Goal: Task Accomplishment & Management: Manage account settings

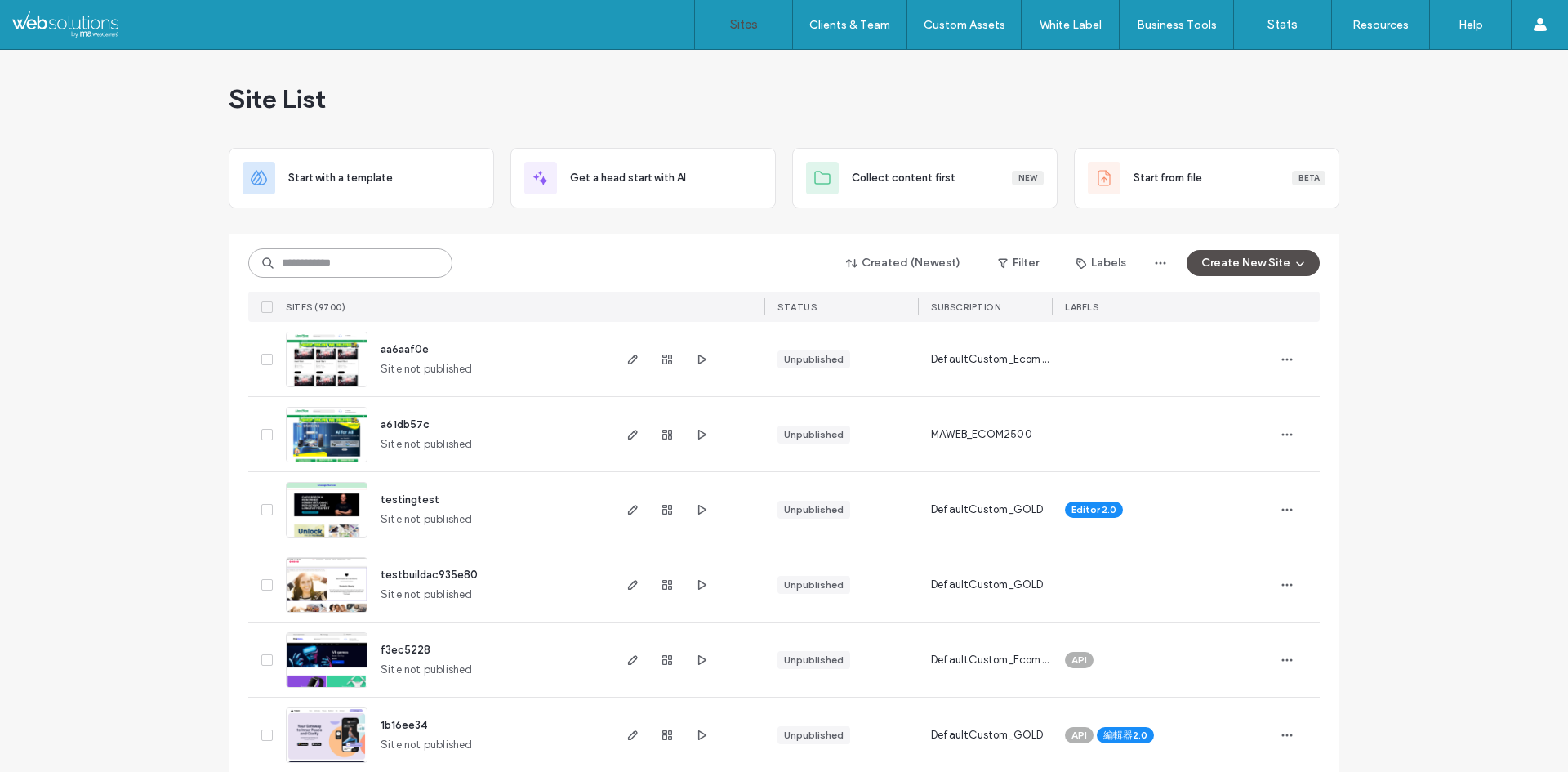
click at [400, 268] on input at bounding box center [350, 263] width 204 height 30
paste input "********"
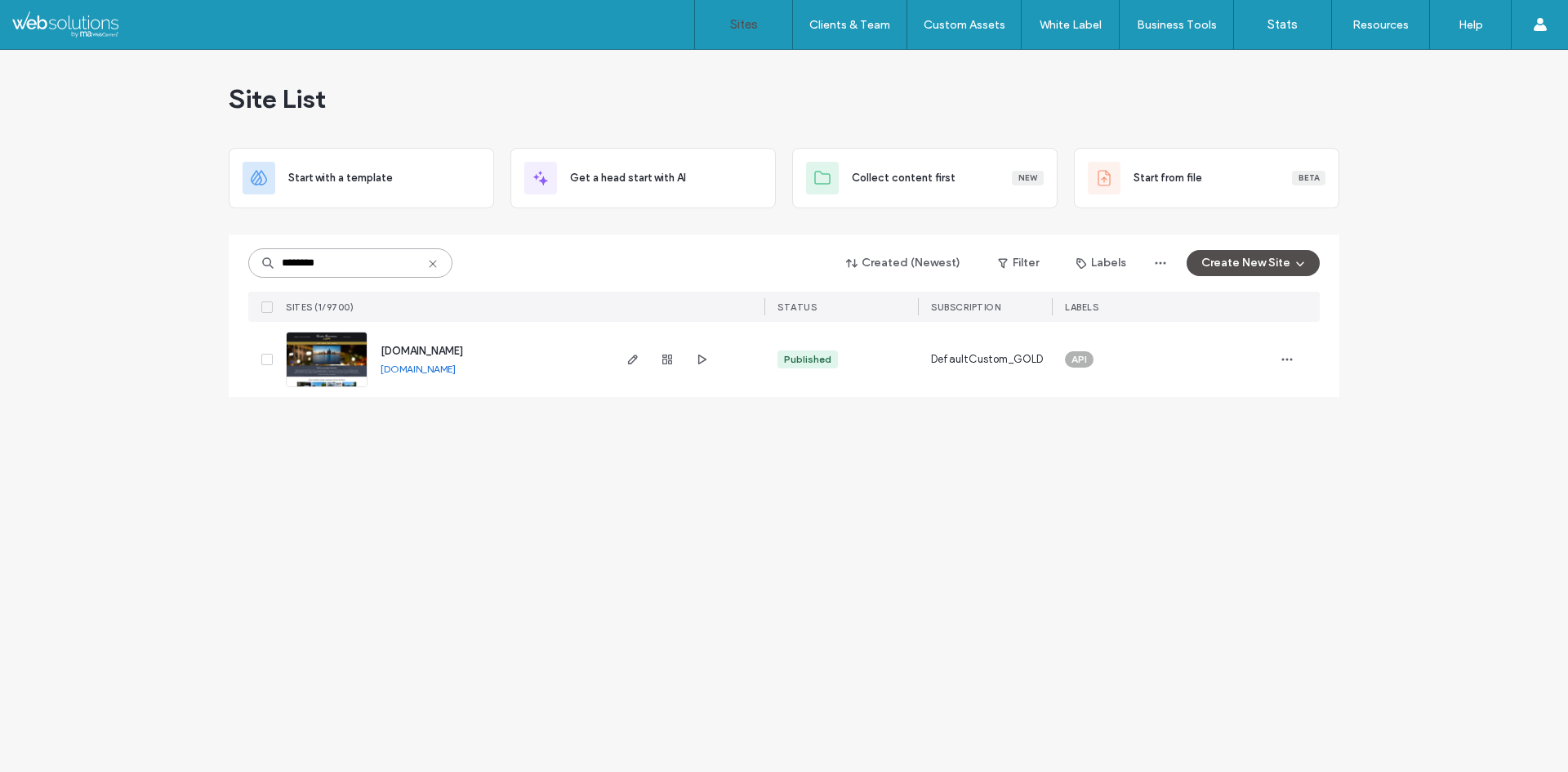
type input "********"
click at [628, 365] on icon "button" at bounding box center [632, 359] width 13 height 13
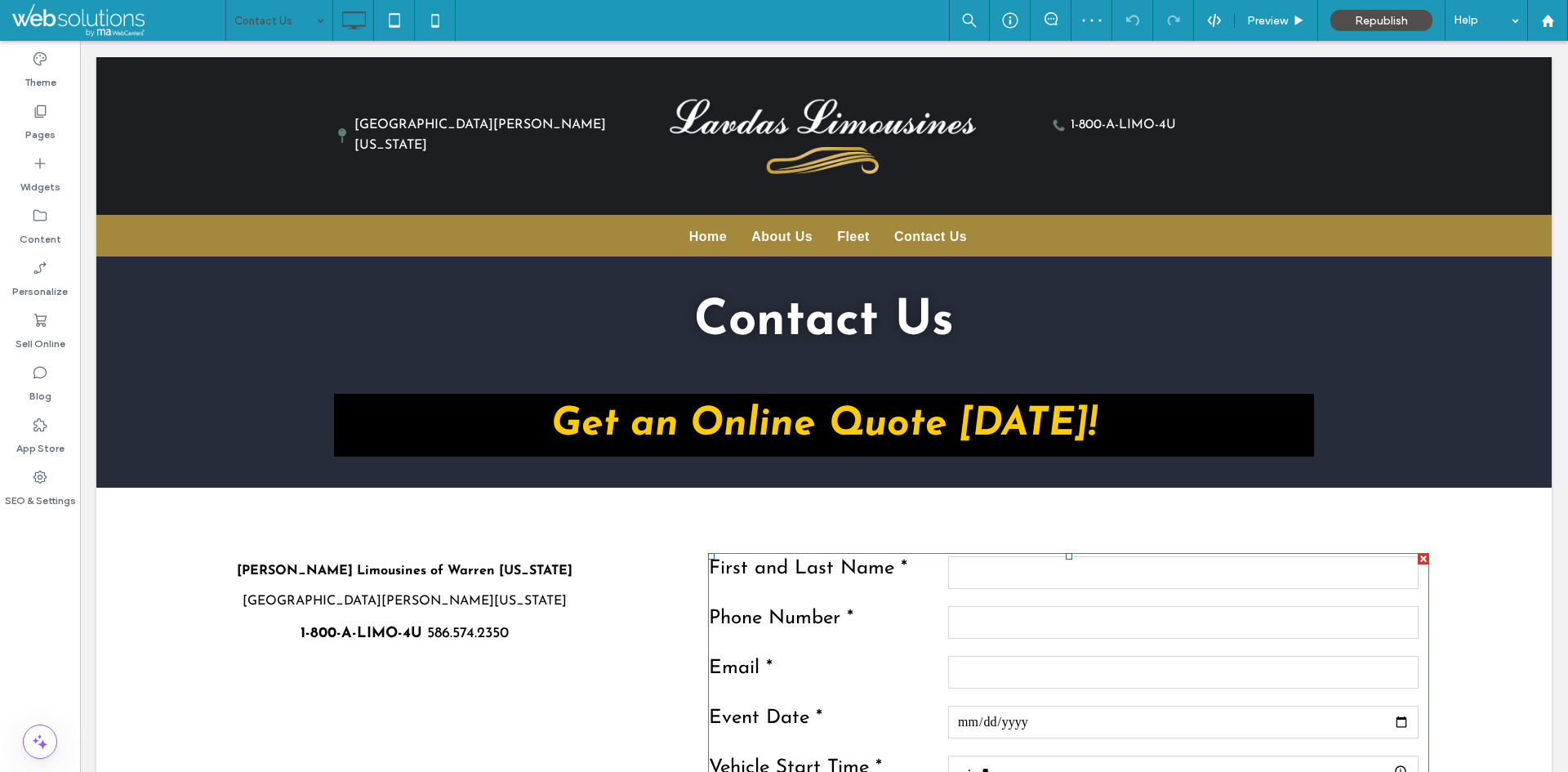
click at [810, 653] on label "Email *" at bounding box center [826, 672] width 235 height 38
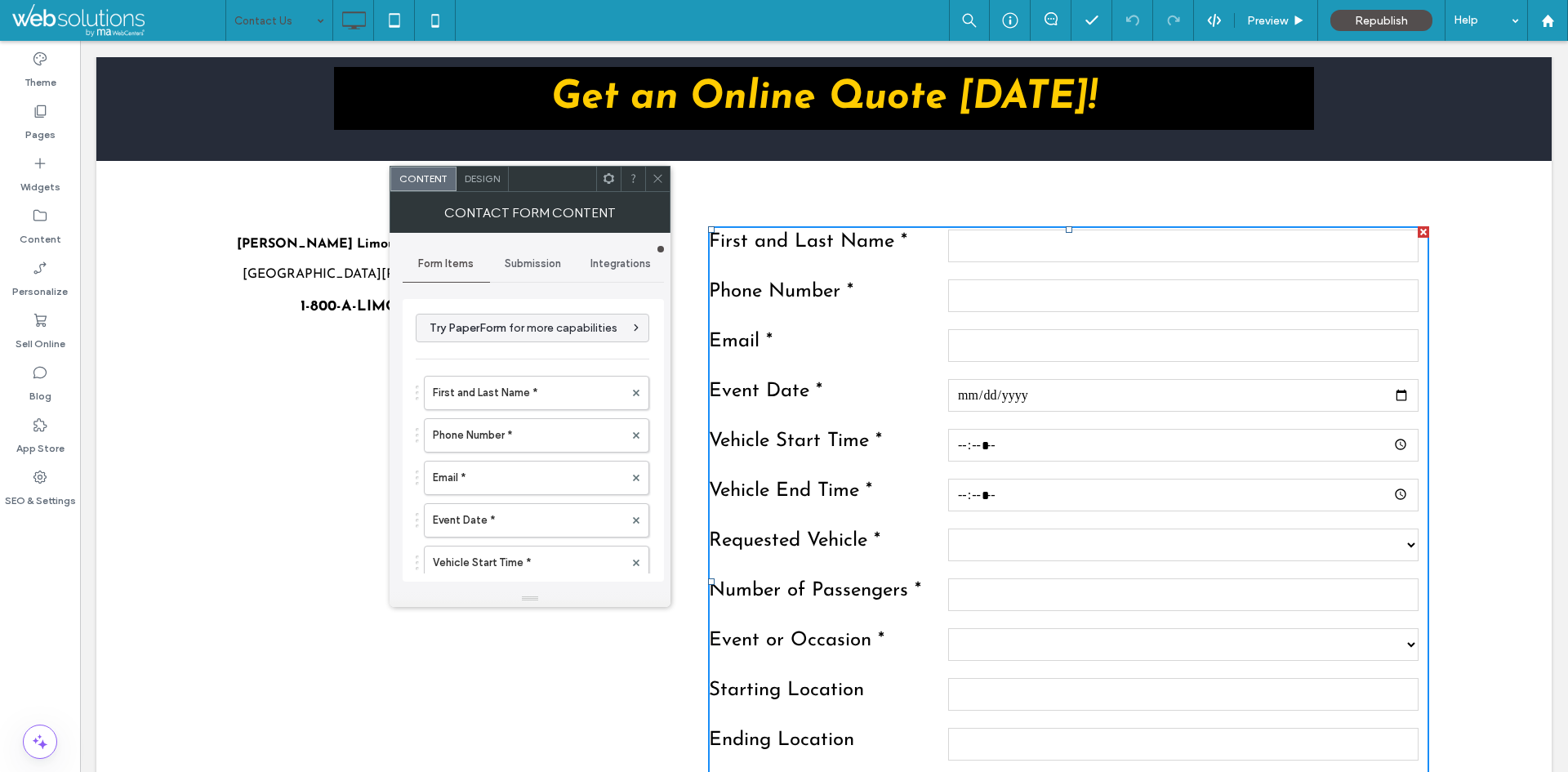
click at [544, 263] on span "Submission" at bounding box center [533, 263] width 57 height 13
click at [559, 350] on label "New submission notification" at bounding box center [533, 340] width 218 height 33
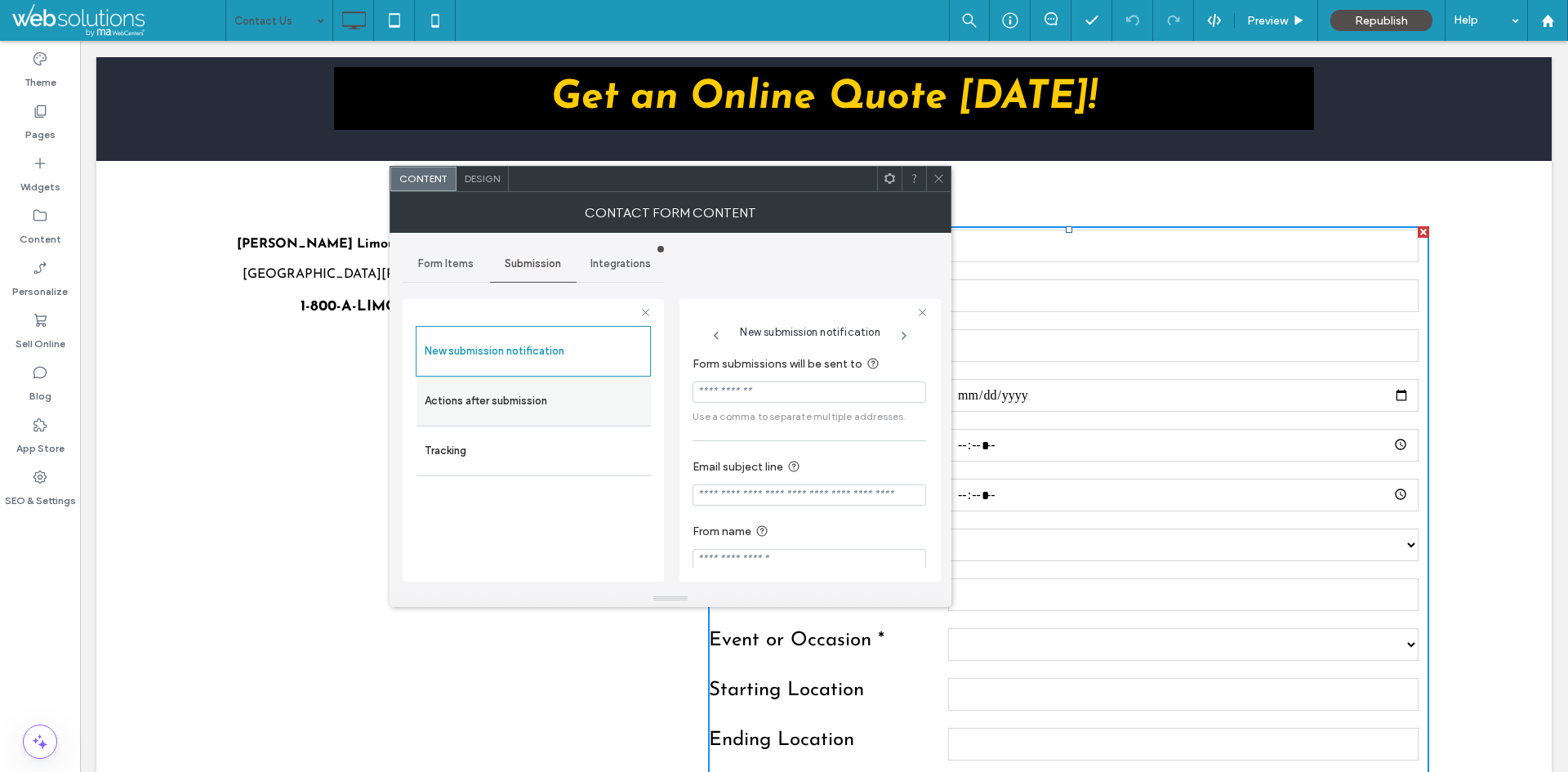
click at [527, 401] on label "Actions after submission" at bounding box center [533, 400] width 218 height 33
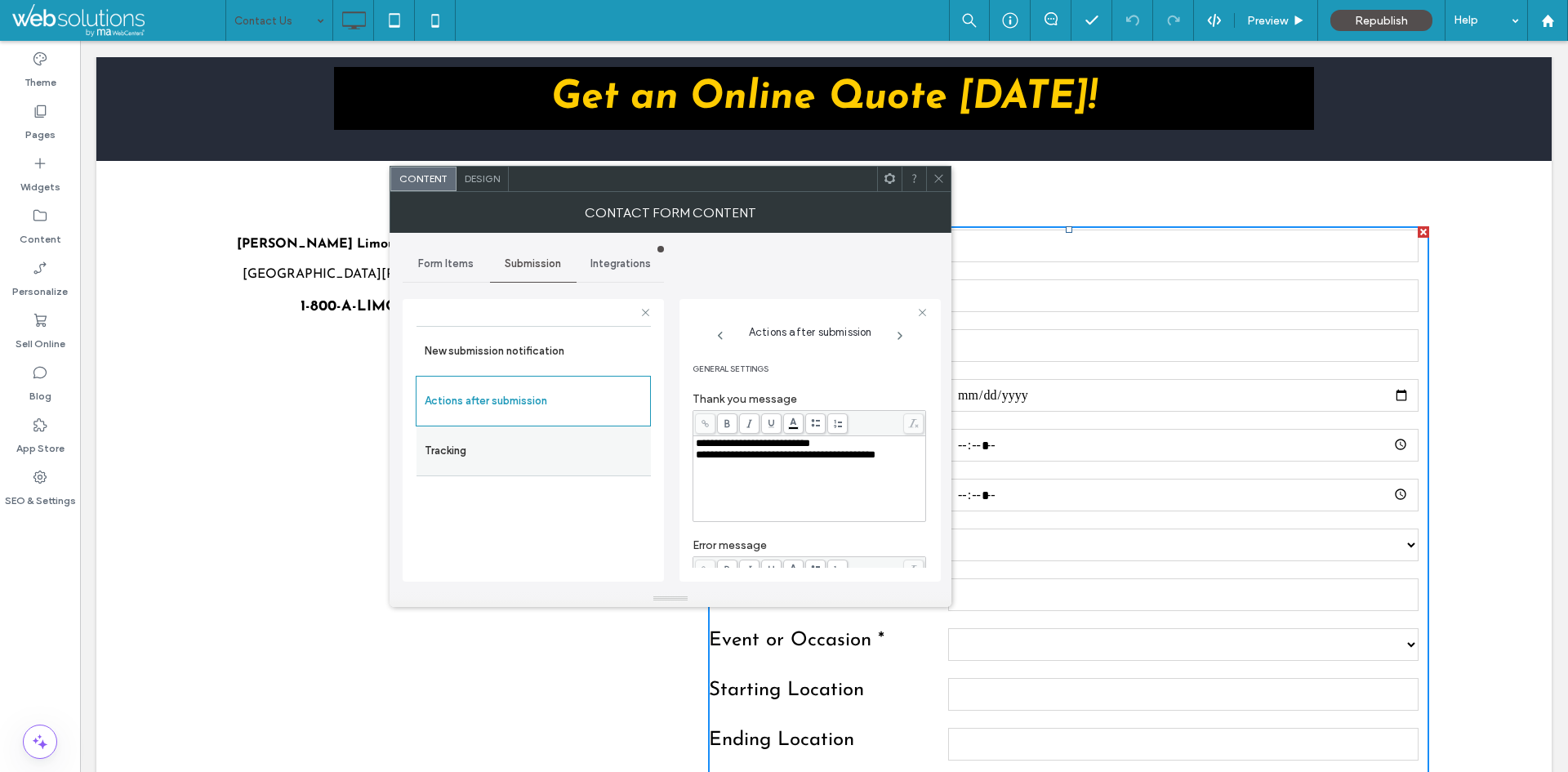
click at [543, 449] on label "Tracking" at bounding box center [533, 450] width 218 height 33
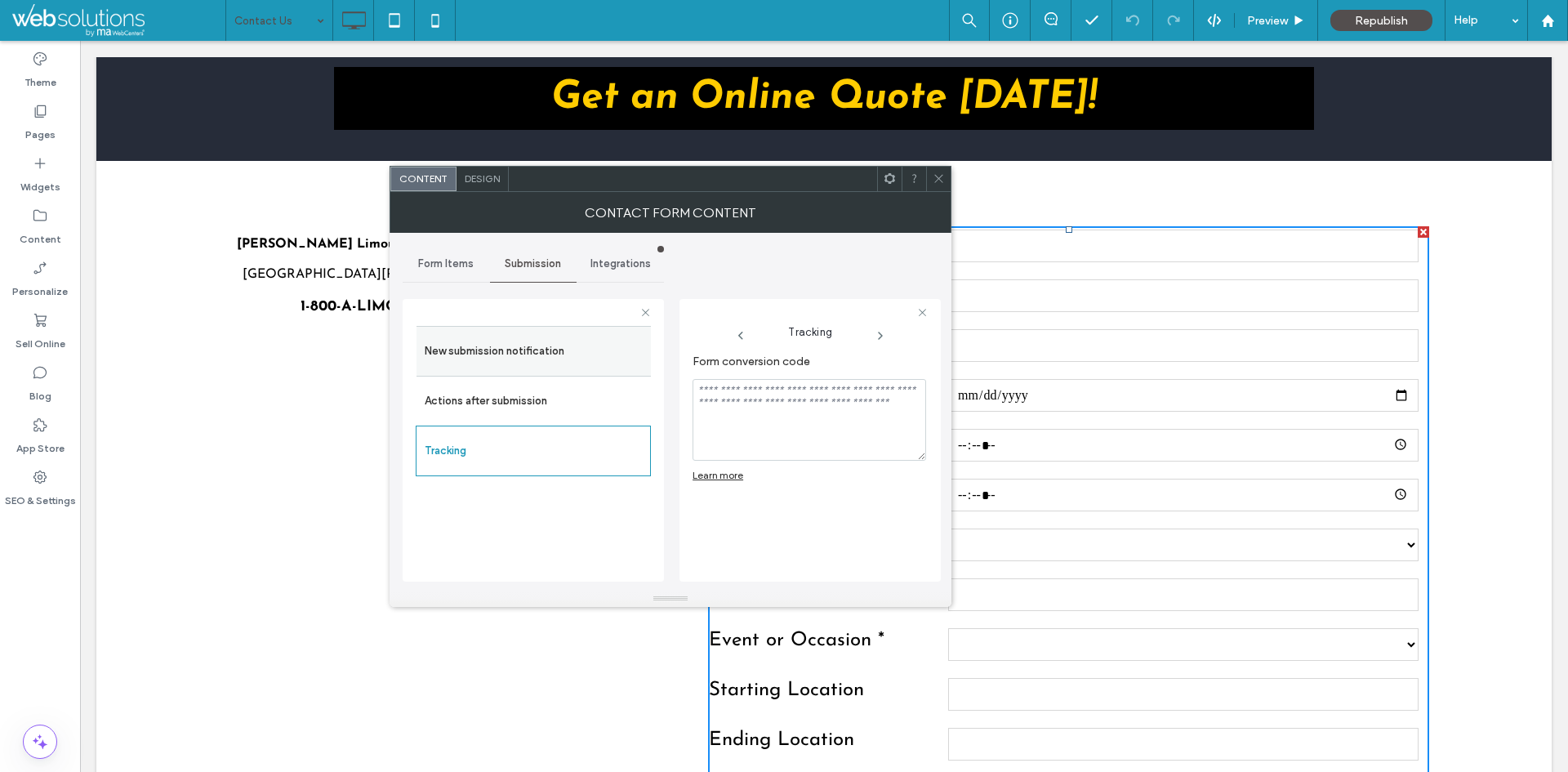
click at [535, 340] on label "New submission notification" at bounding box center [533, 351] width 218 height 33
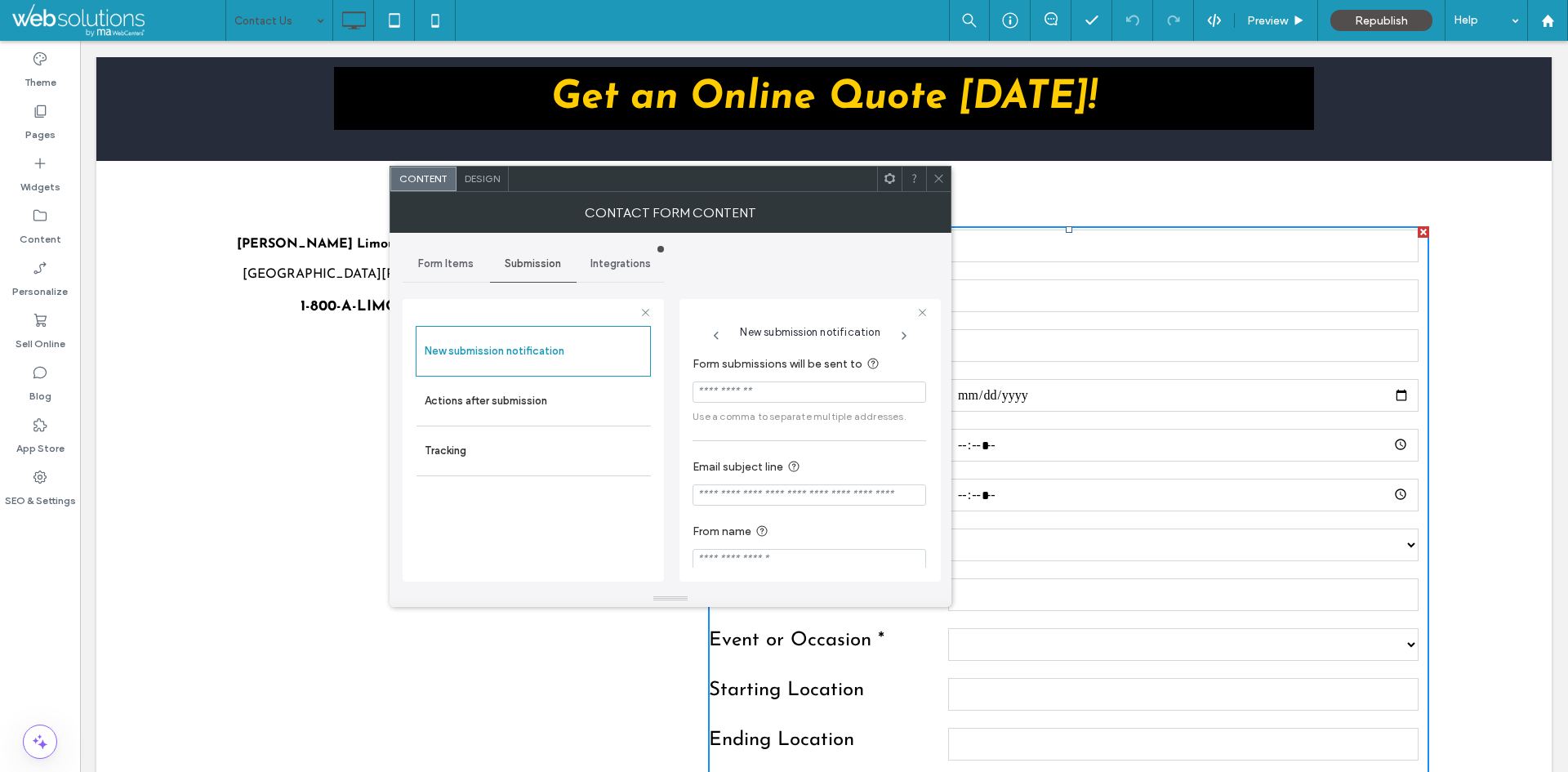
click at [593, 254] on div "Integrations" at bounding box center [620, 263] width 87 height 36
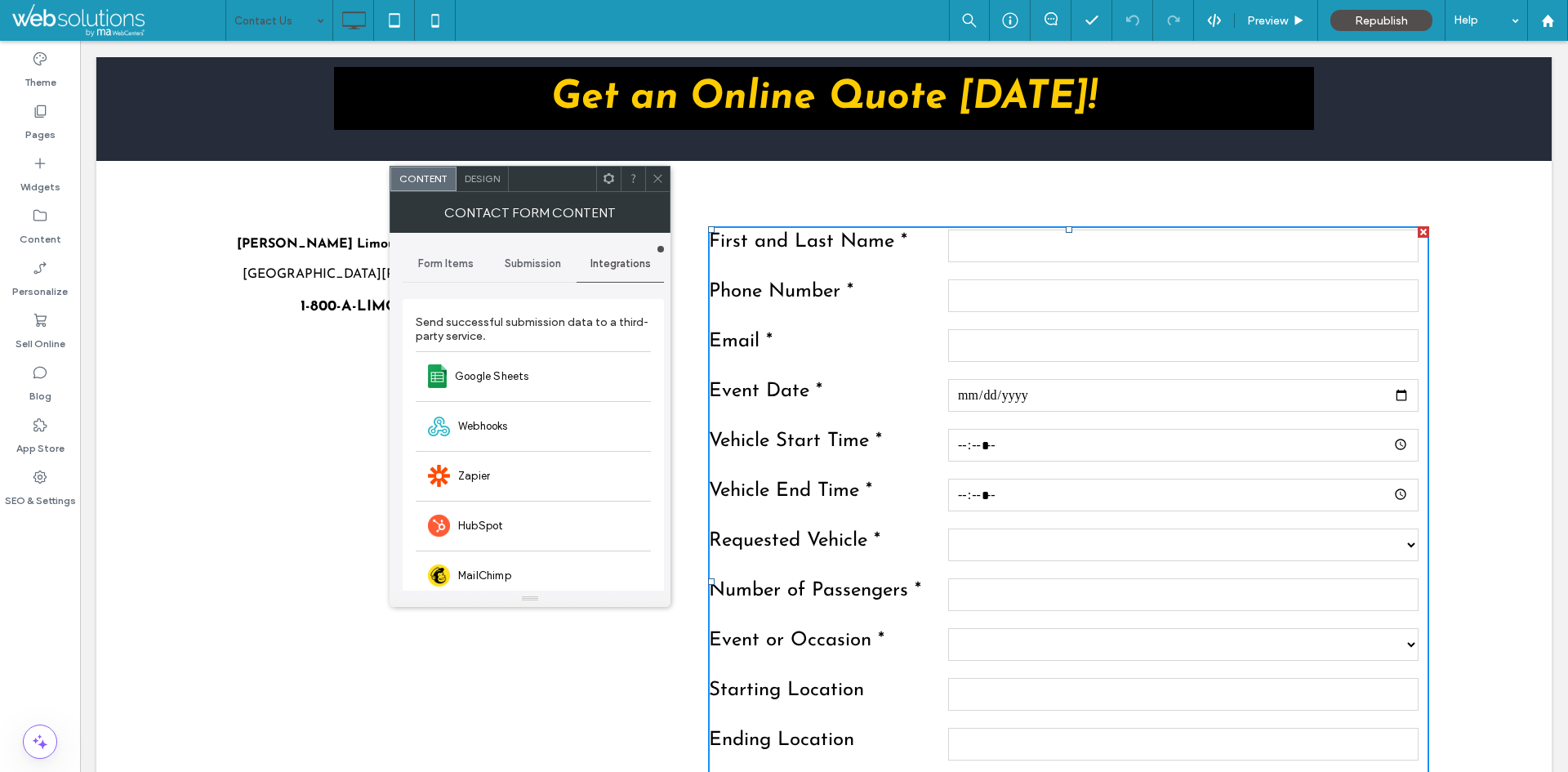
click at [509, 261] on span "Submission" at bounding box center [533, 263] width 57 height 13
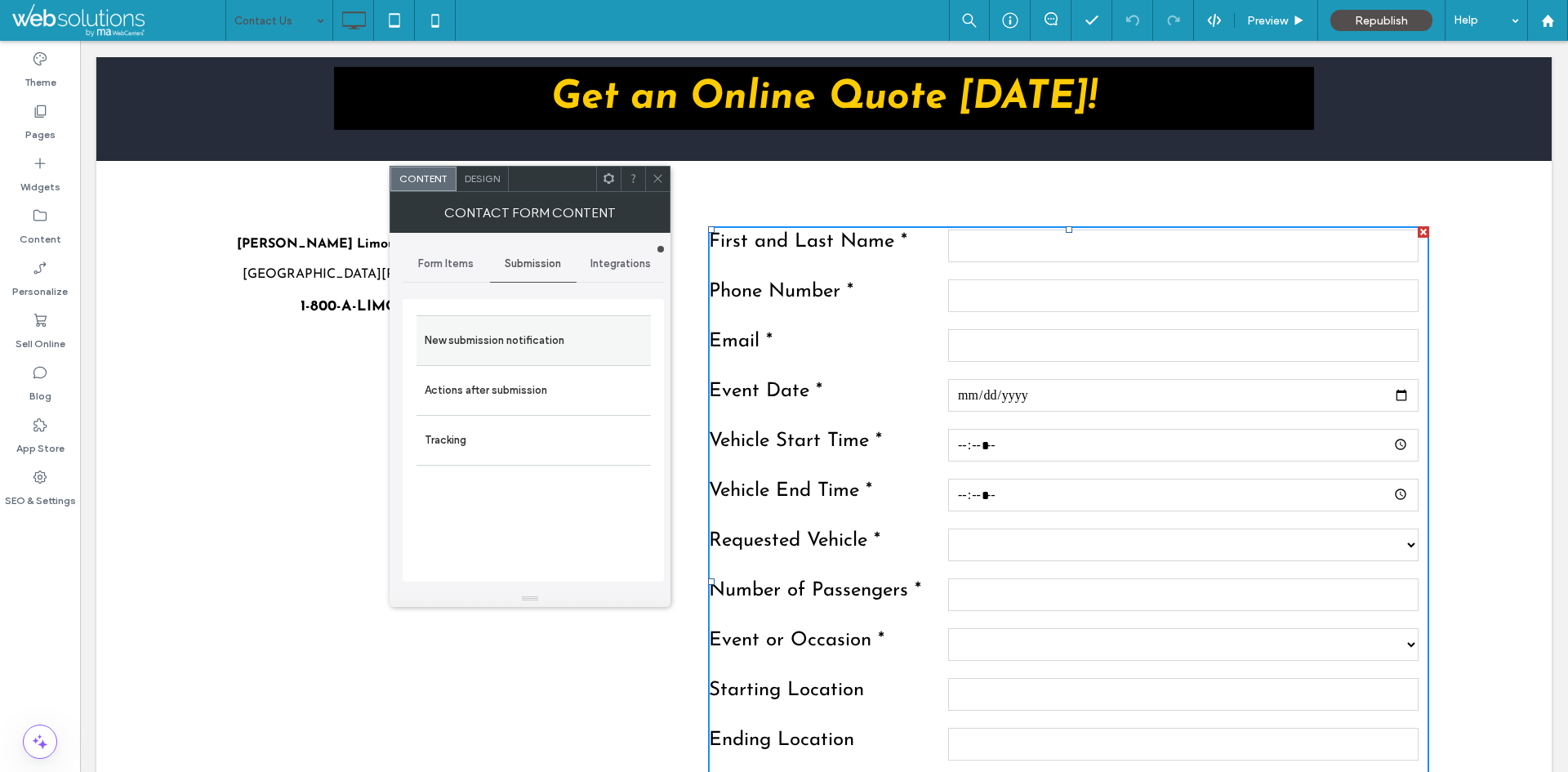
click at [559, 338] on label "New submission notification" at bounding box center [533, 340] width 218 height 33
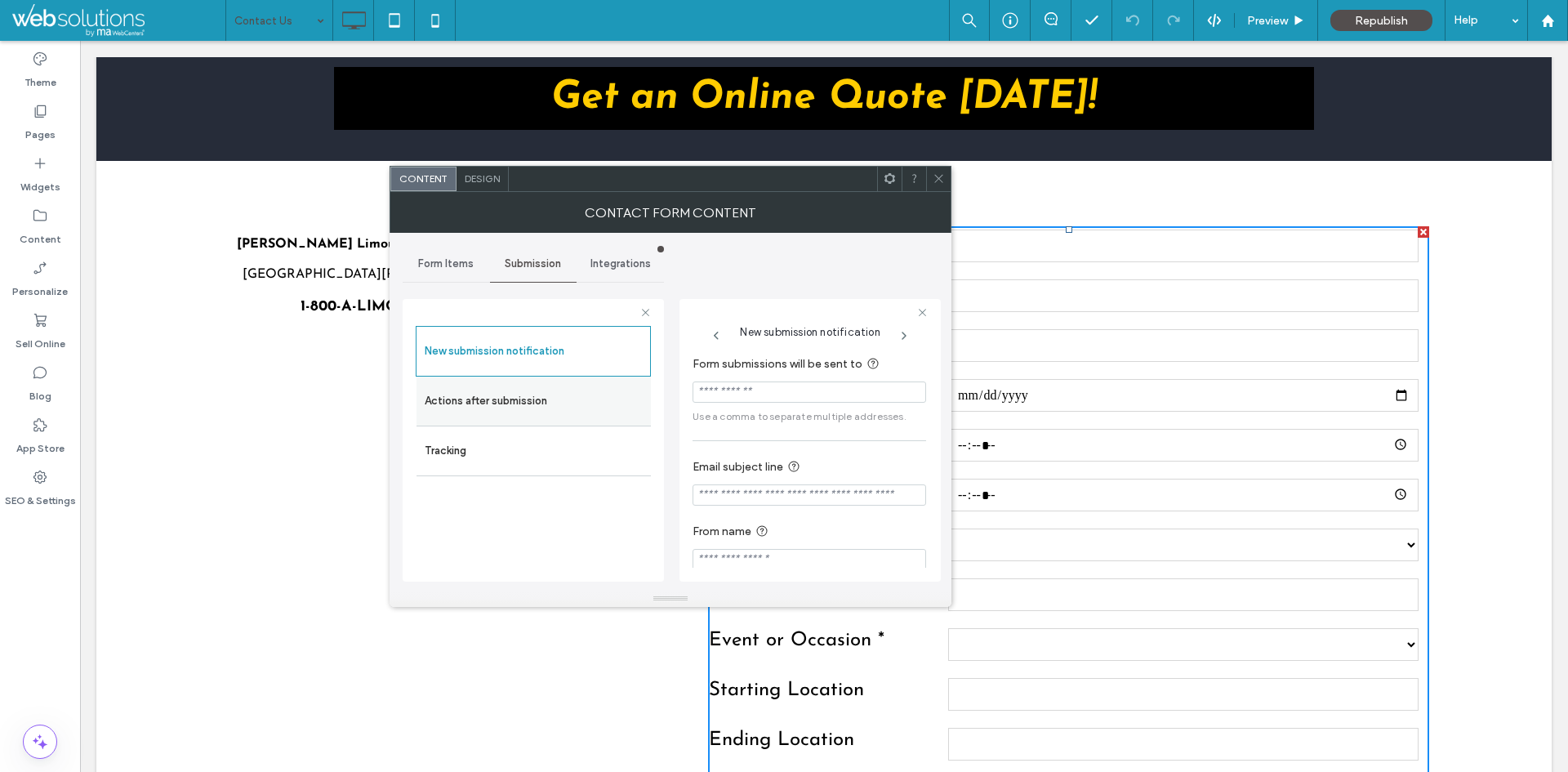
click at [575, 403] on label "Actions after submission" at bounding box center [533, 400] width 218 height 33
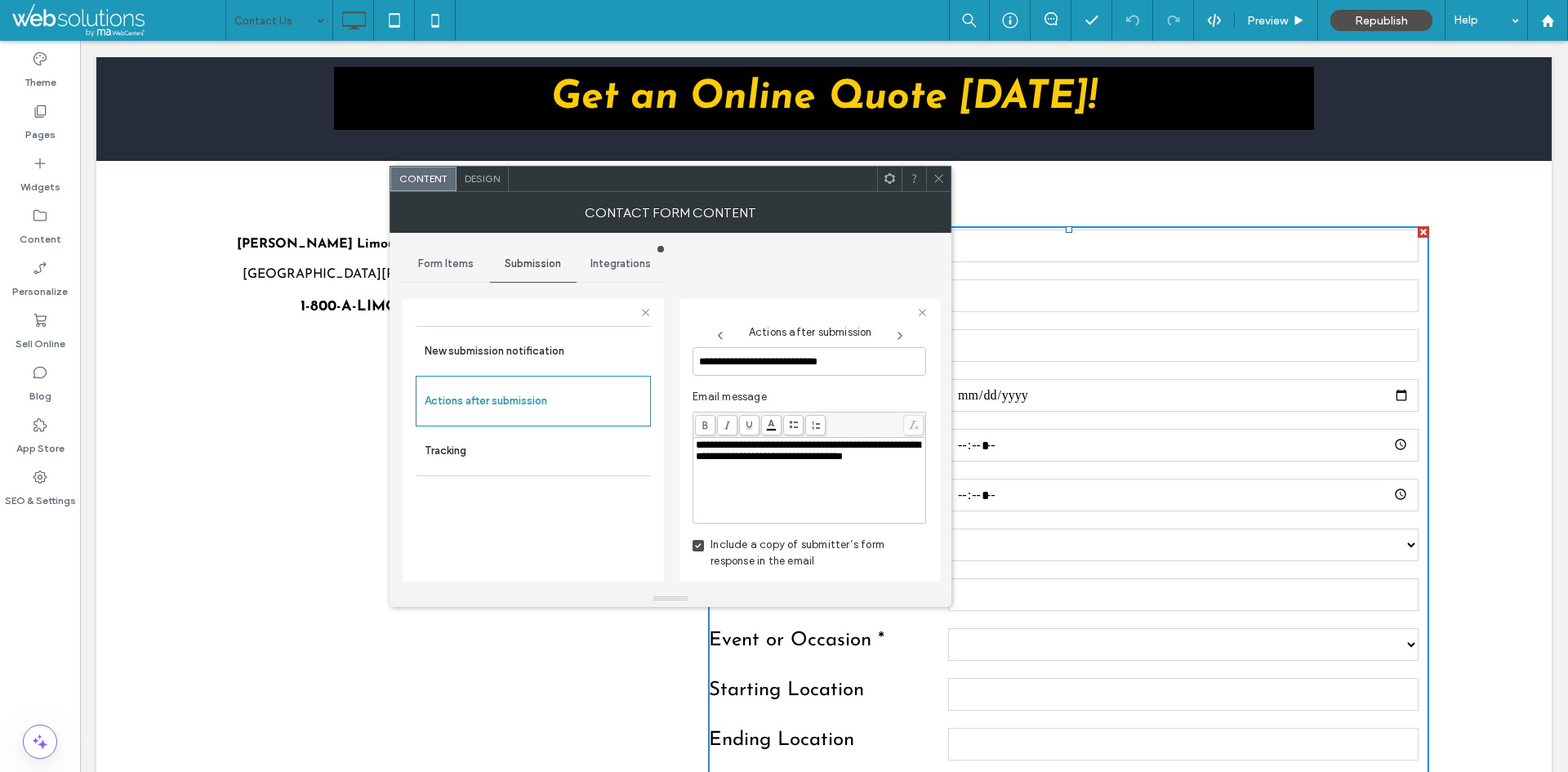
scroll to position [604, 0]
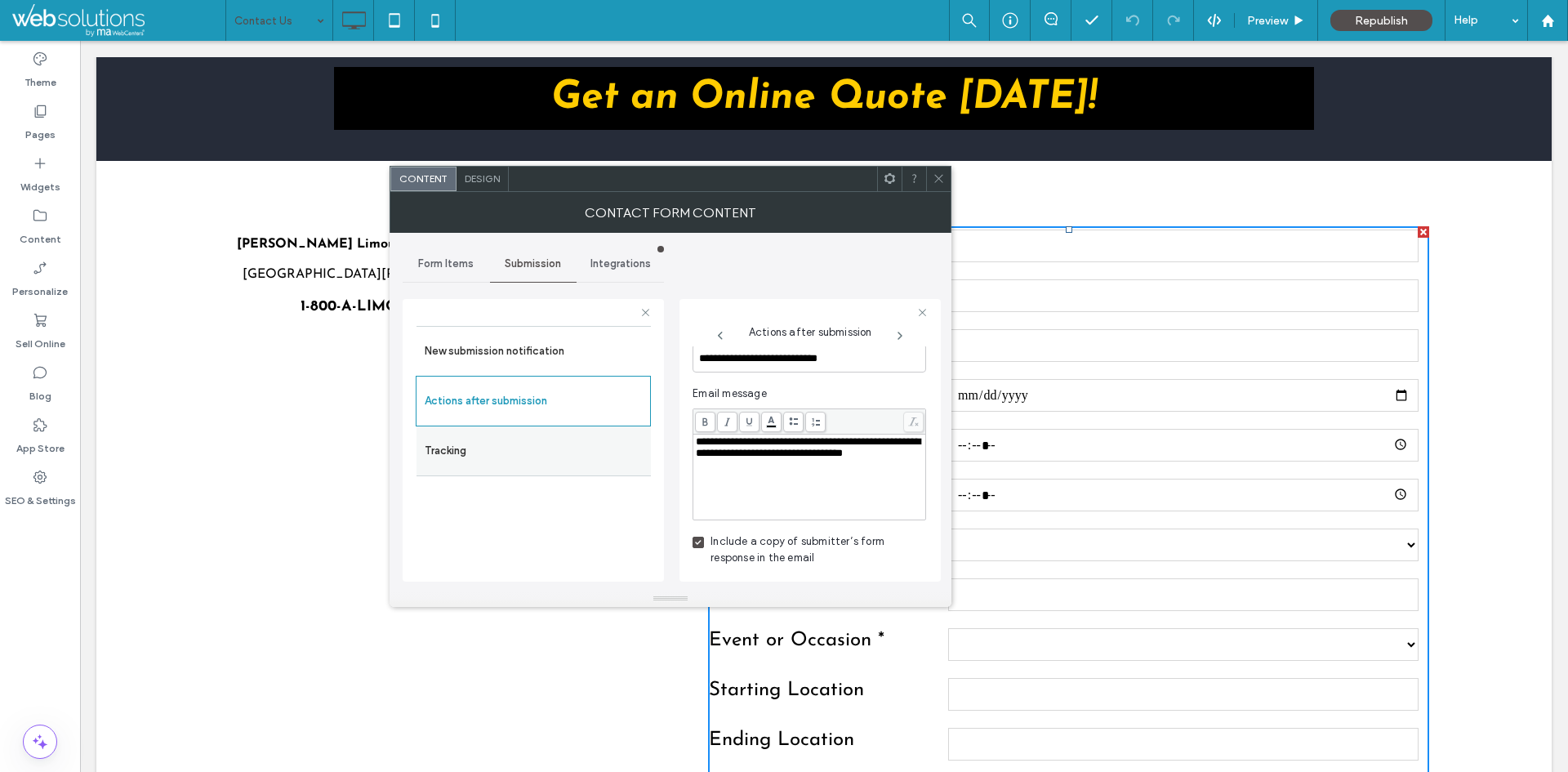
click at [573, 456] on label "Tracking" at bounding box center [533, 450] width 218 height 33
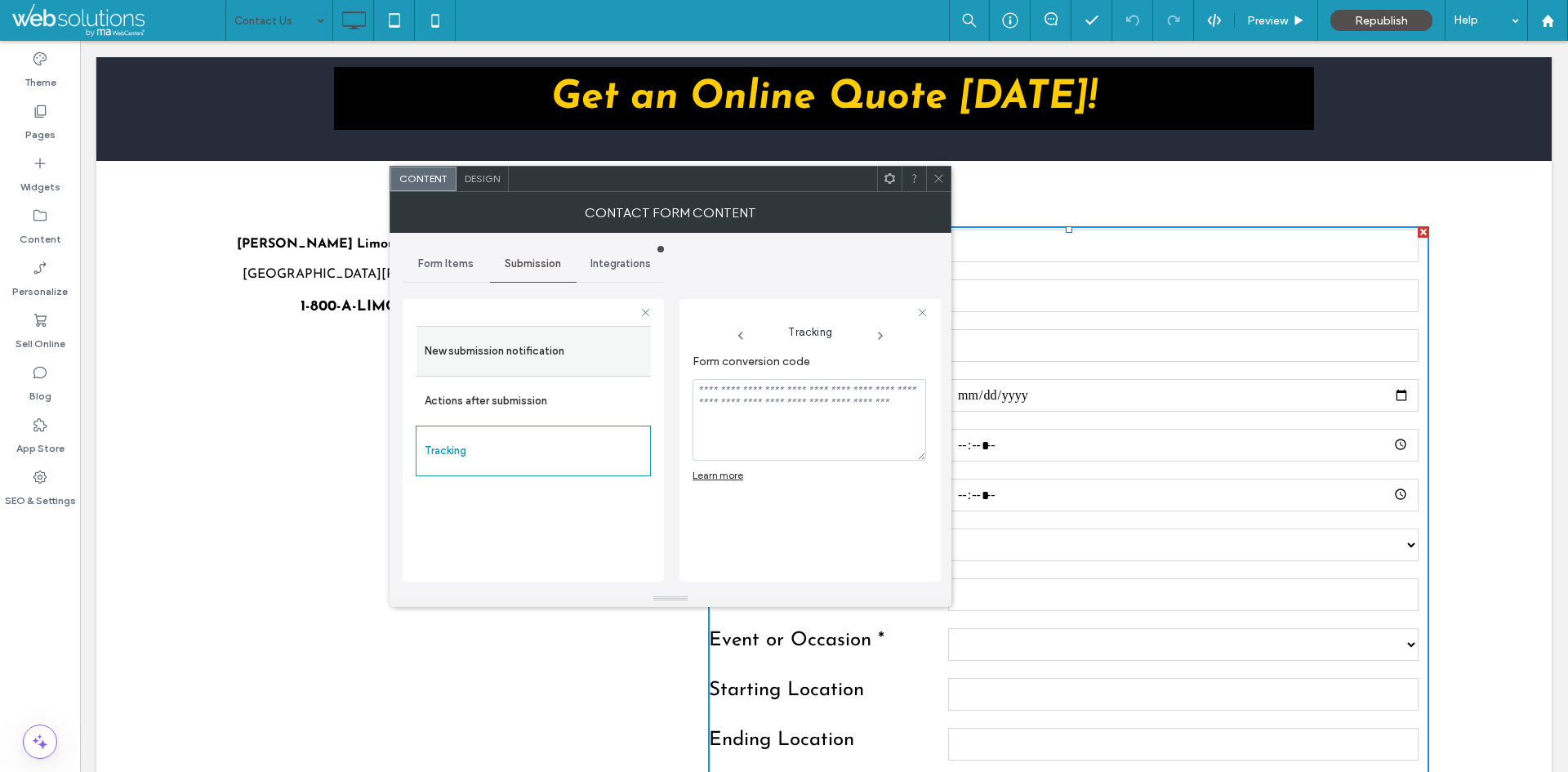
click at [567, 348] on label "New submission notification" at bounding box center [533, 351] width 218 height 33
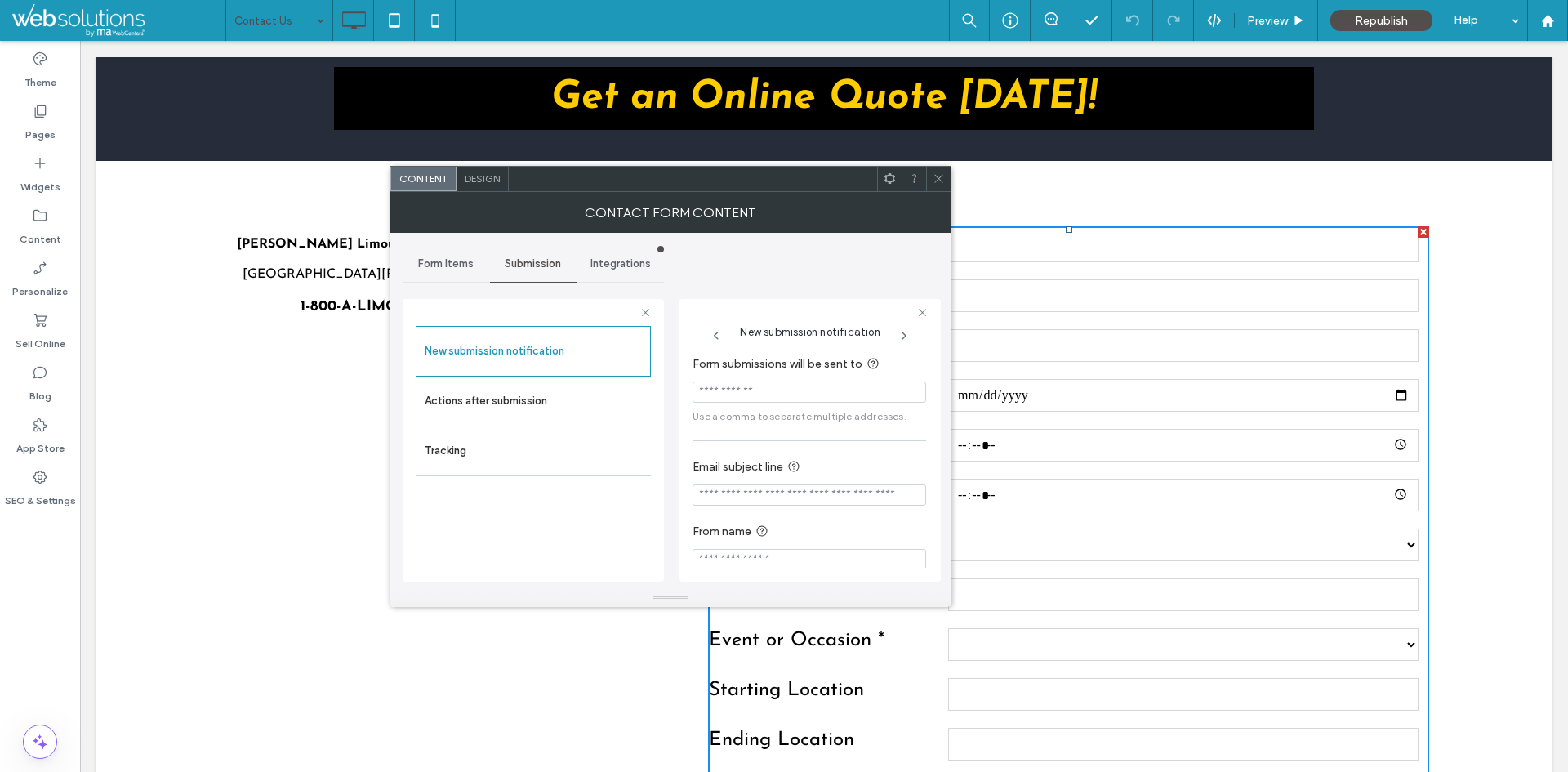
click at [942, 174] on icon at bounding box center [939, 178] width 12 height 12
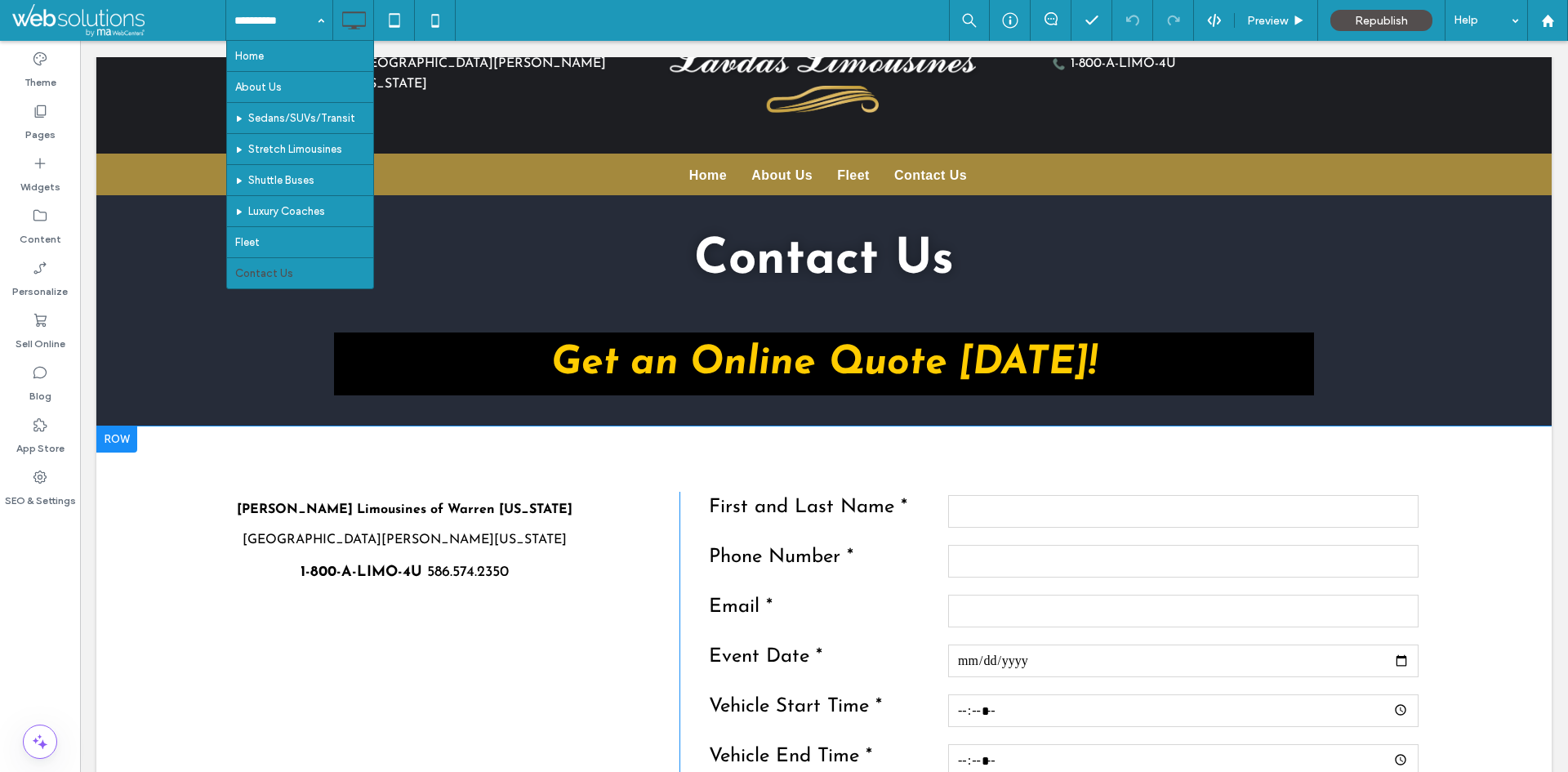
scroll to position [245, 0]
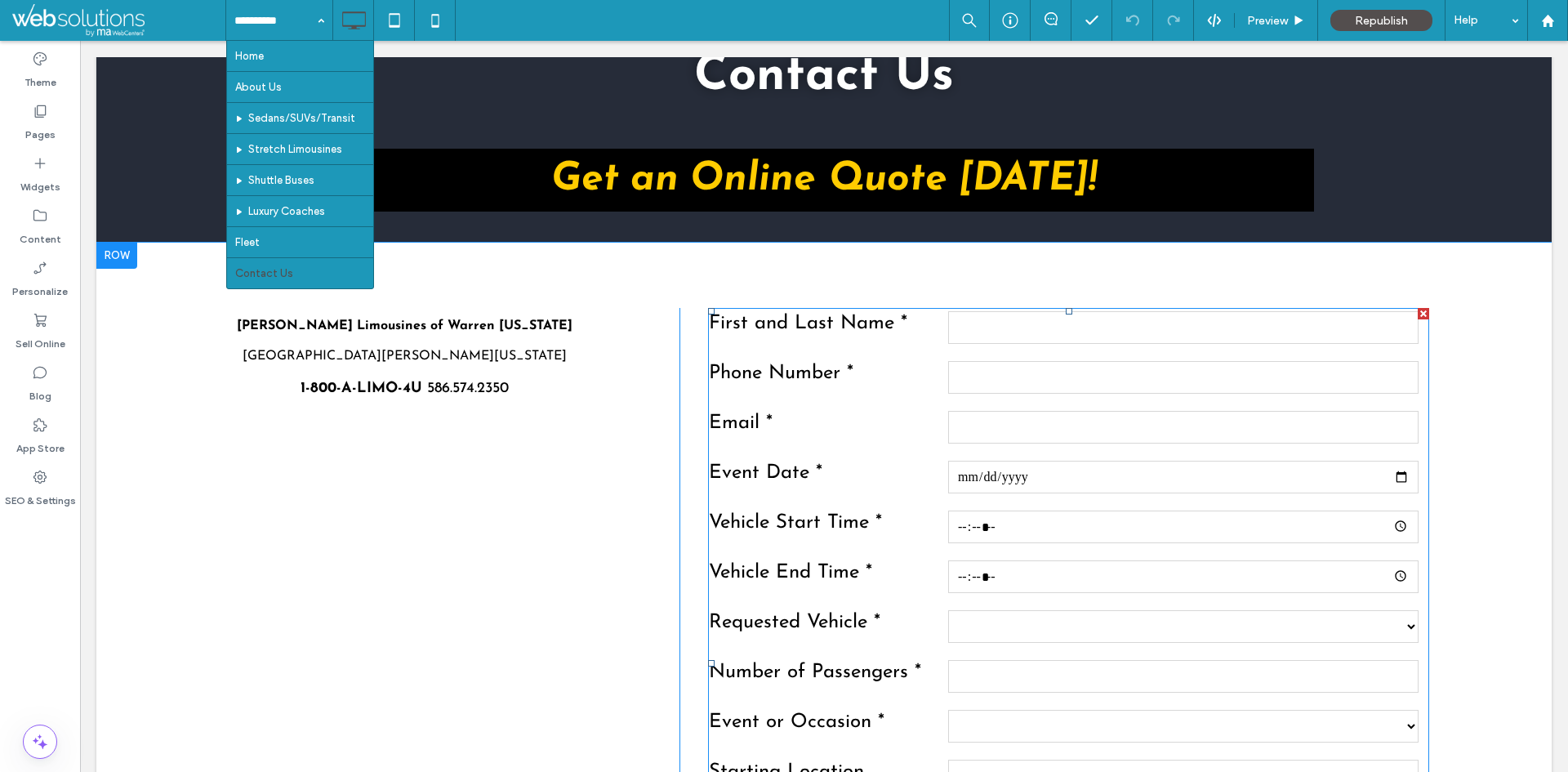
click at [925, 364] on label "Phone Number *" at bounding box center [826, 378] width 235 height 38
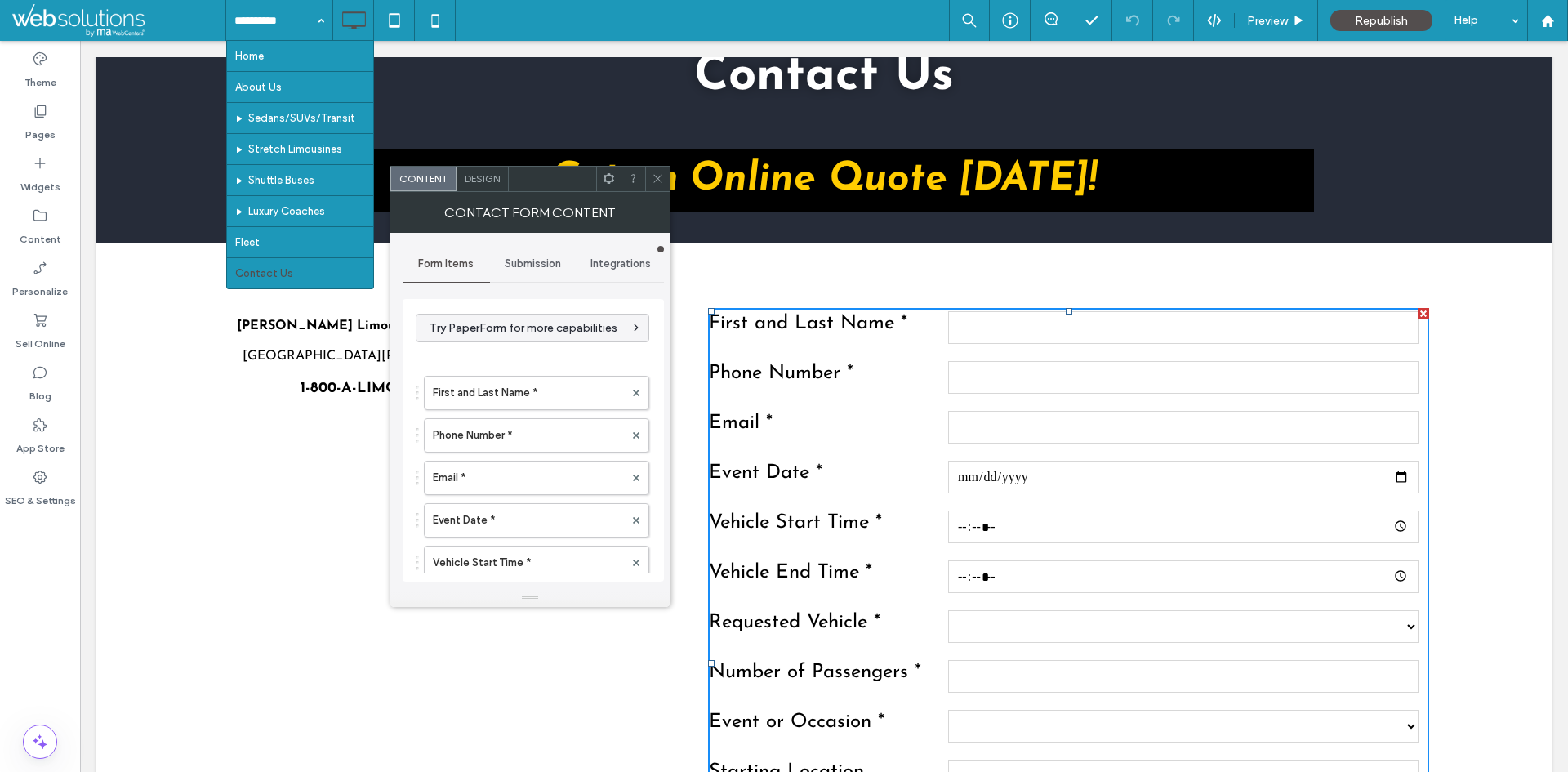
click at [483, 192] on div "Contact Form Content" at bounding box center [530, 212] width 281 height 41
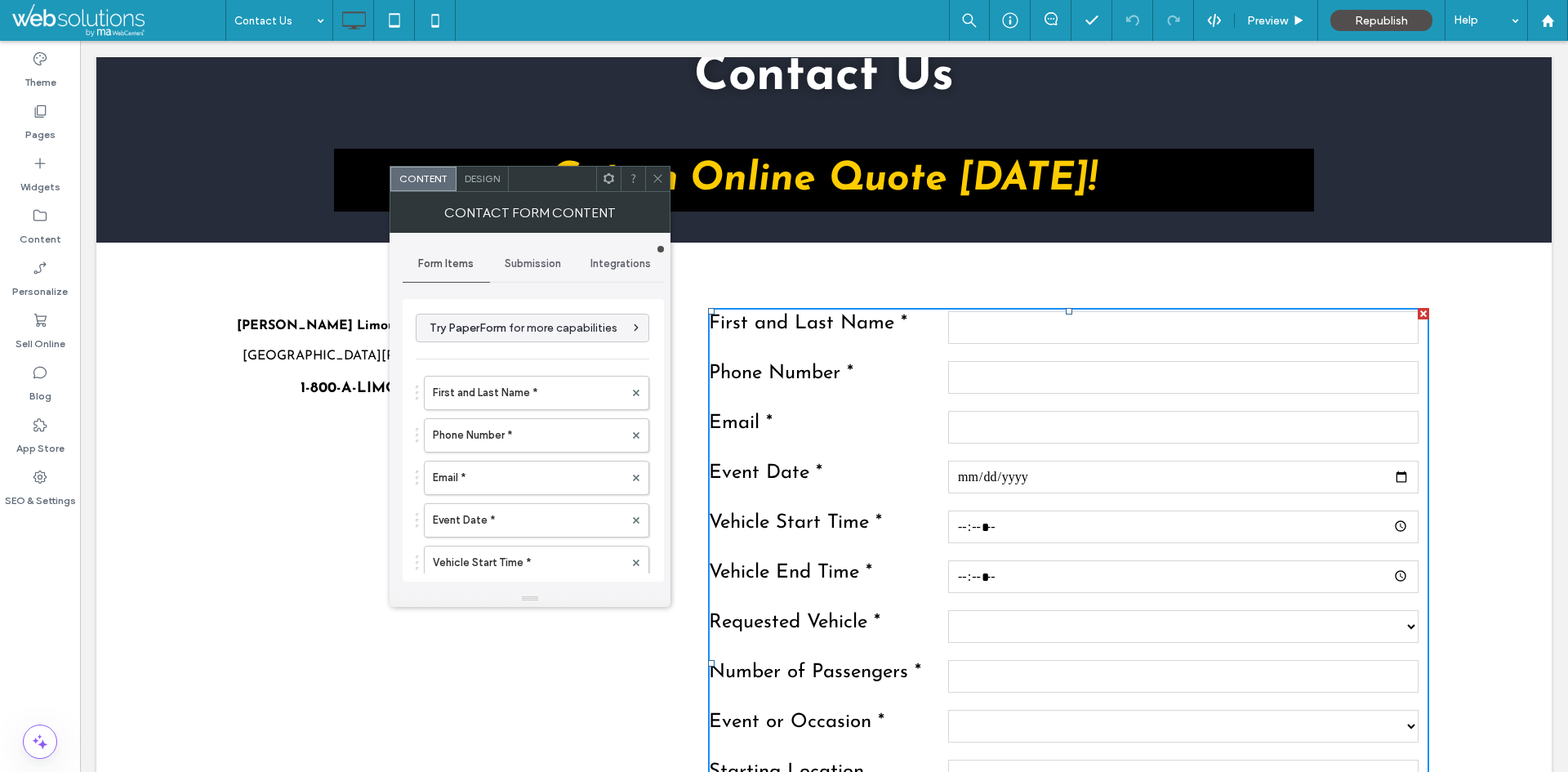
click at [524, 272] on div "Submission" at bounding box center [534, 263] width 87 height 36
drag, startPoint x: 179, startPoint y: 284, endPoint x: 671, endPoint y: 212, distance: 497.2
click at [179, 284] on div "**********" at bounding box center [824, 663] width 1455 height 841
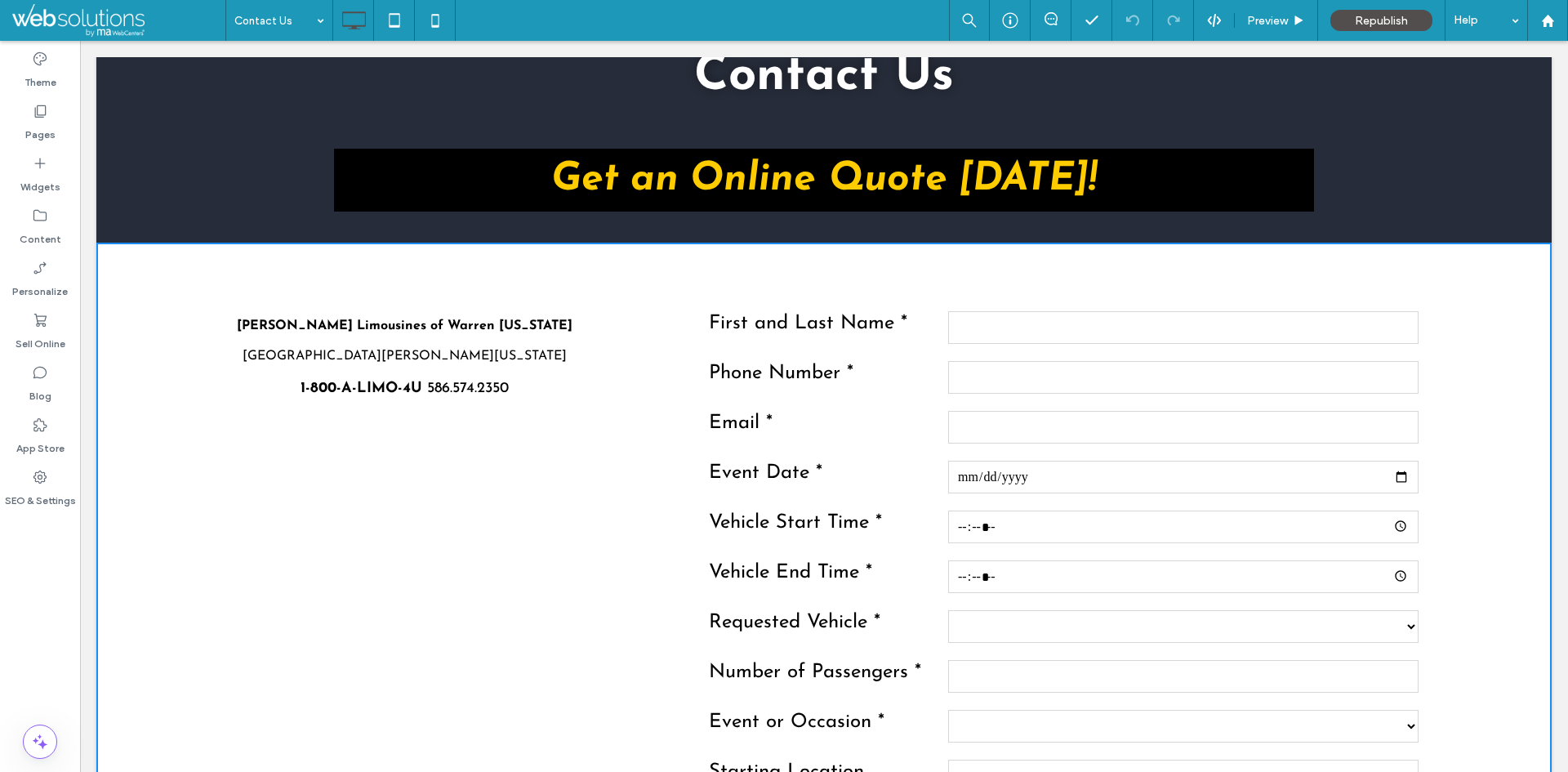
click at [812, 325] on label "First and Last Name *" at bounding box center [826, 328] width 235 height 38
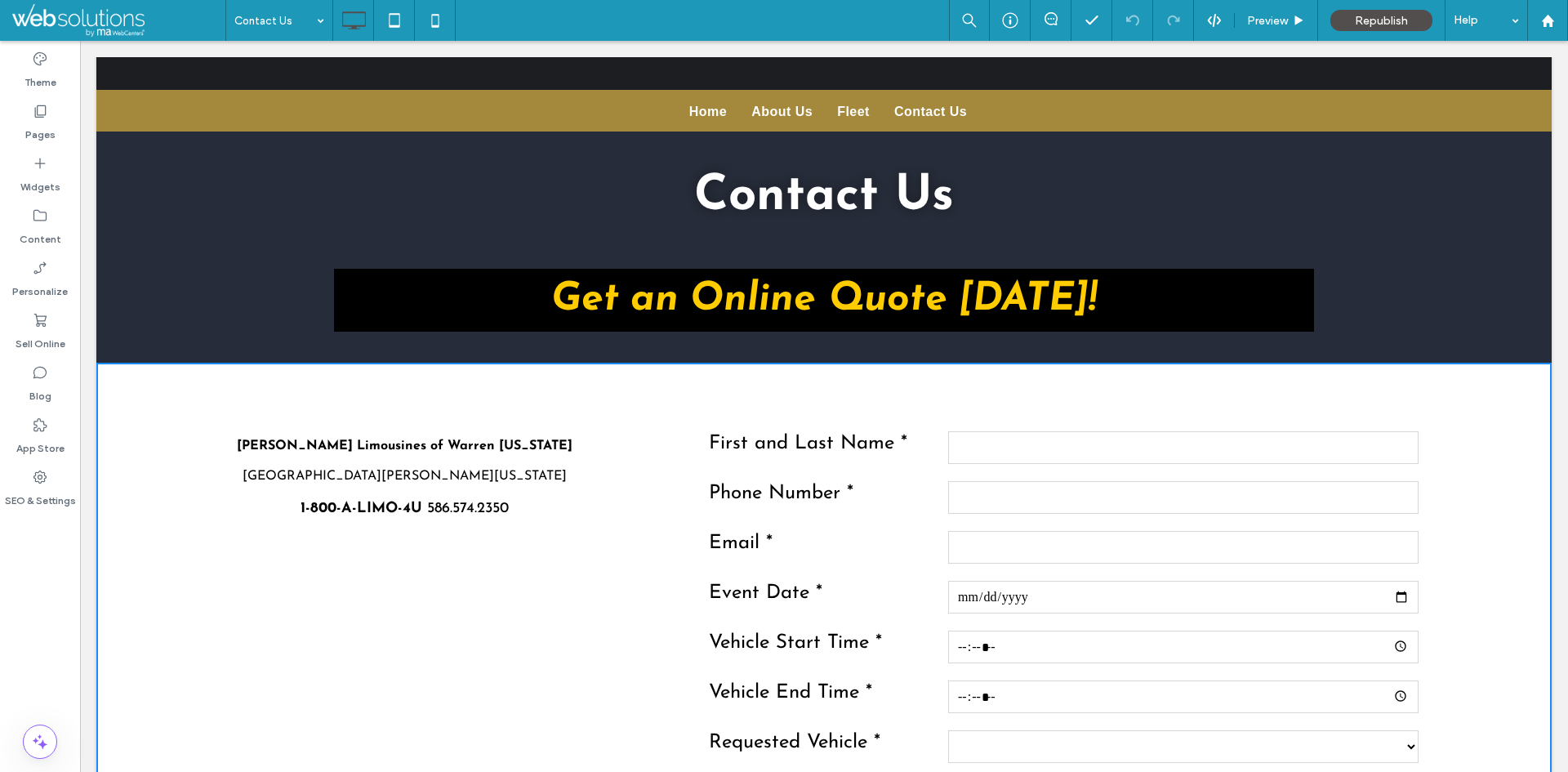
scroll to position [0, 0]
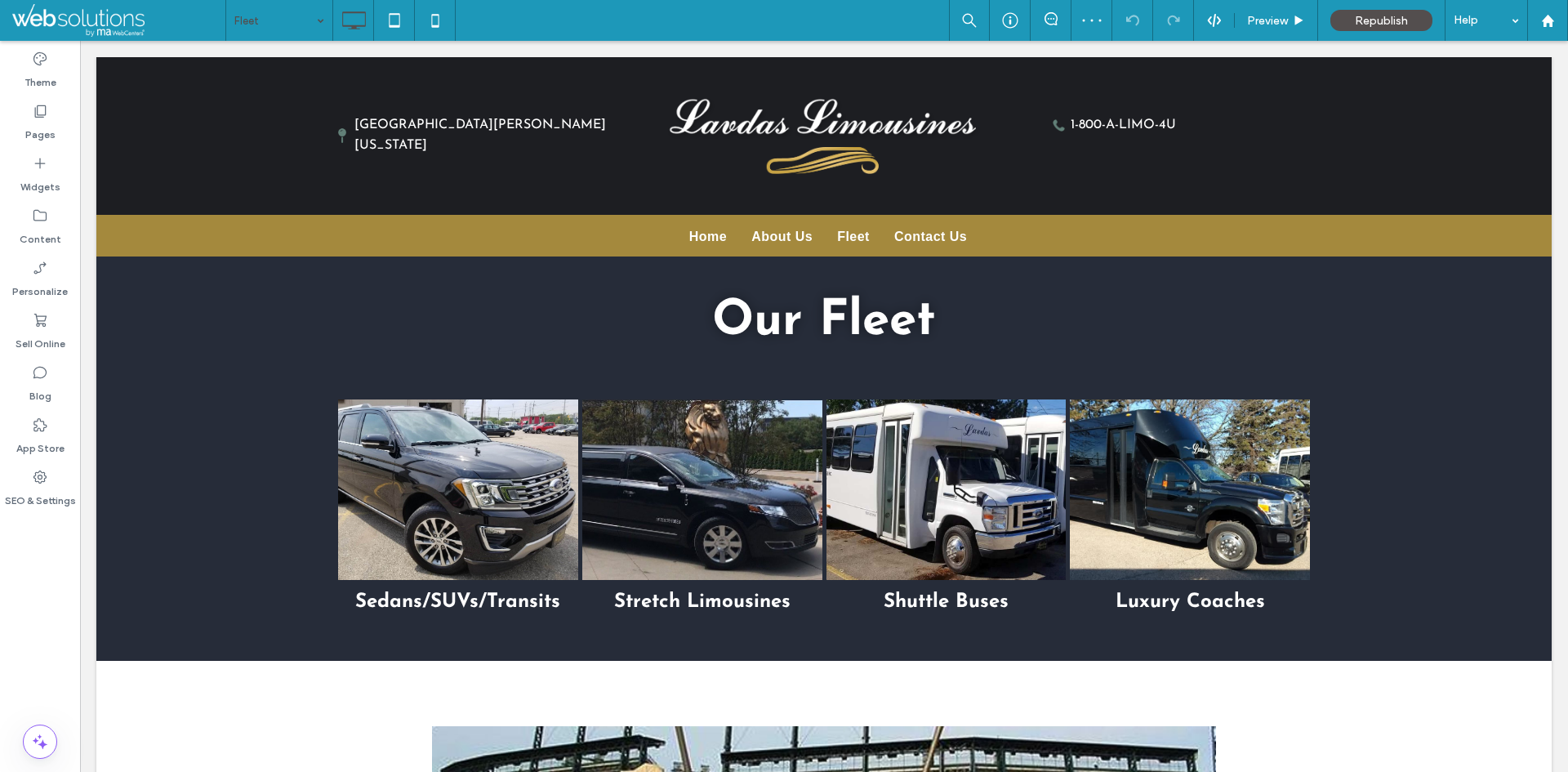
click at [292, 21] on input at bounding box center [275, 20] width 81 height 41
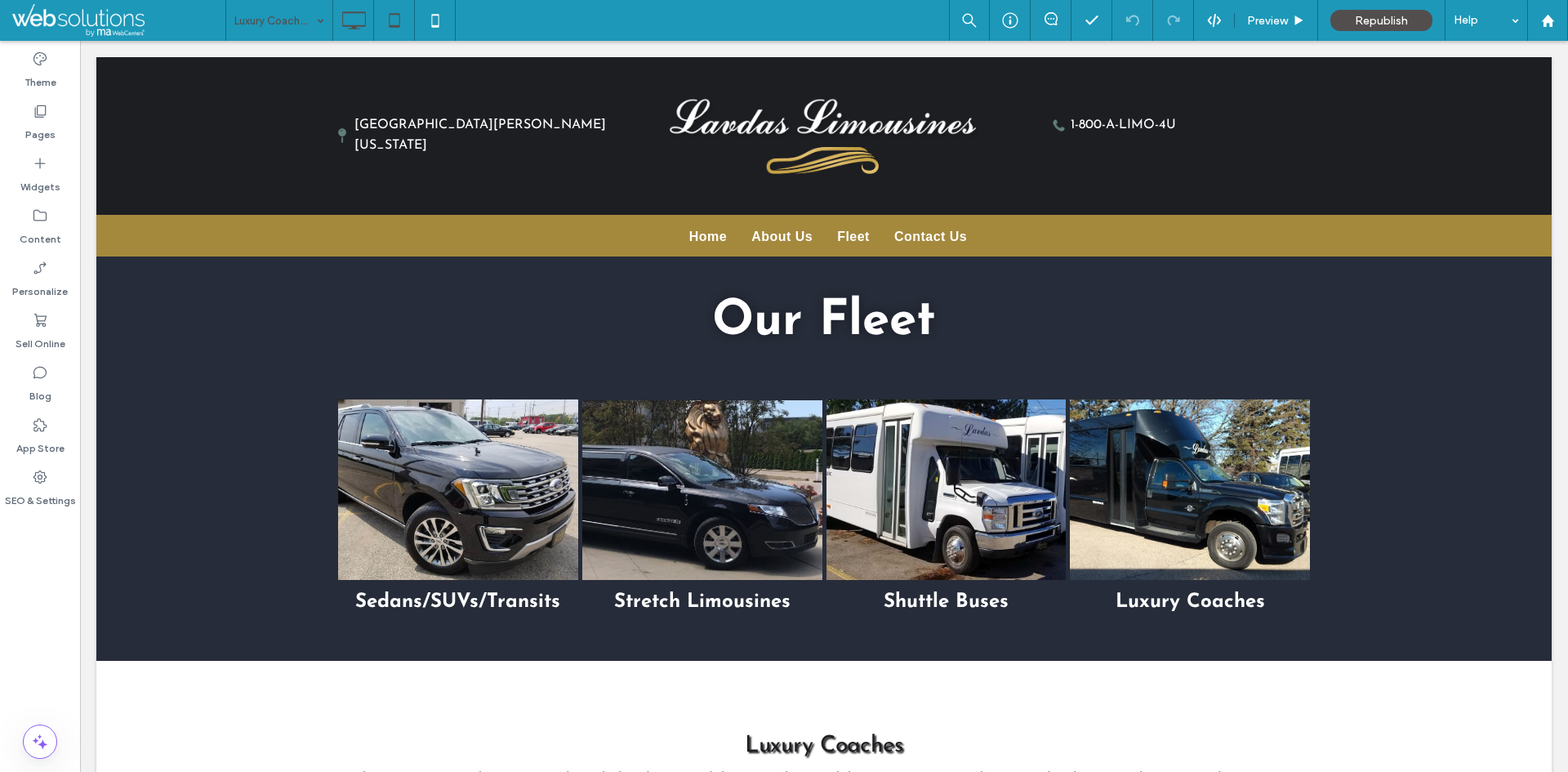
scroll to position [5272, 0]
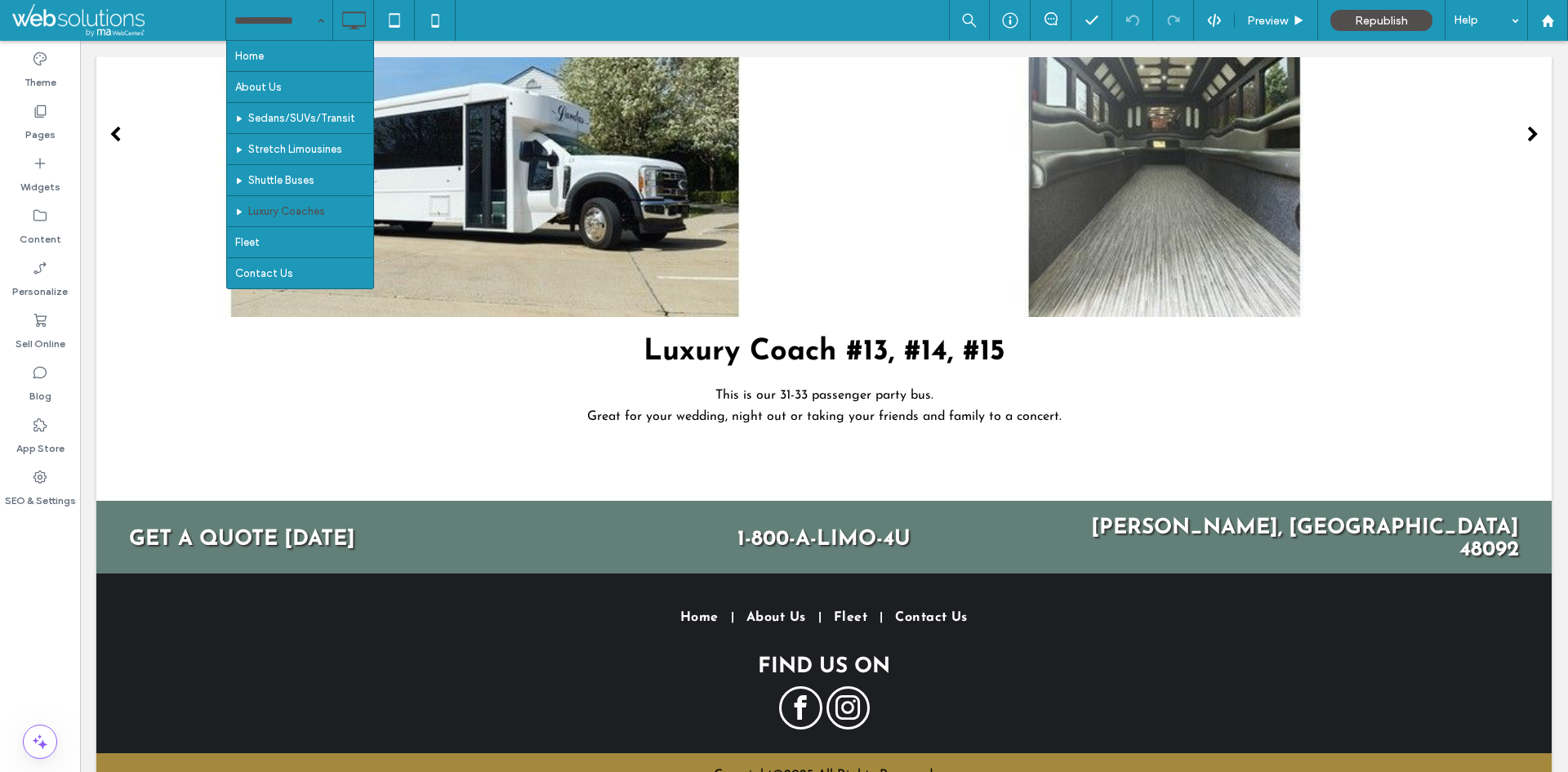
click at [306, 20] on input at bounding box center [275, 20] width 81 height 41
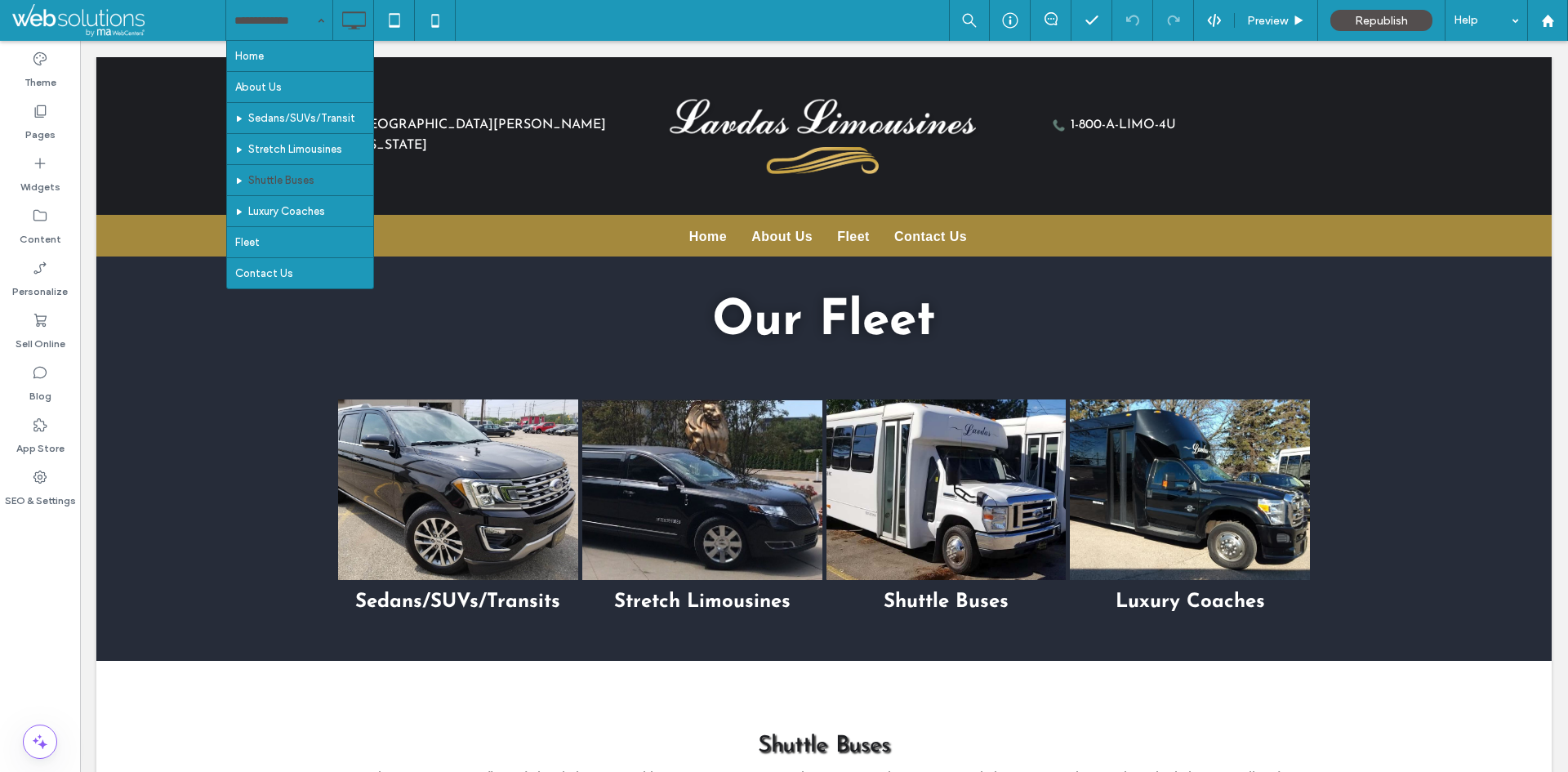
click at [307, 25] on input at bounding box center [275, 20] width 81 height 41
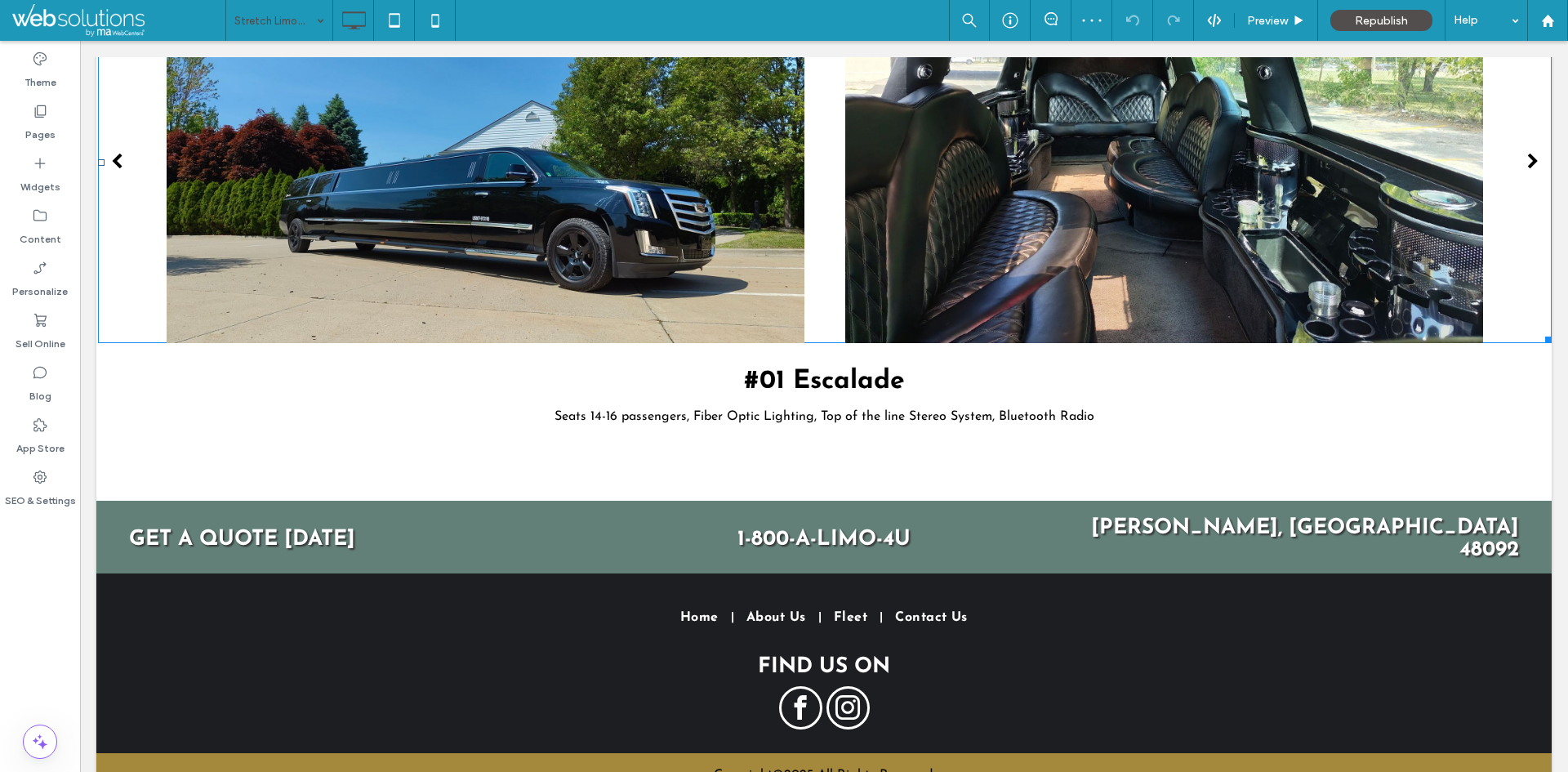
scroll to position [1951, 0]
click at [272, 21] on input at bounding box center [275, 20] width 81 height 41
click at [314, 26] on div "Sedans/SUVs/Transit" at bounding box center [279, 20] width 106 height 41
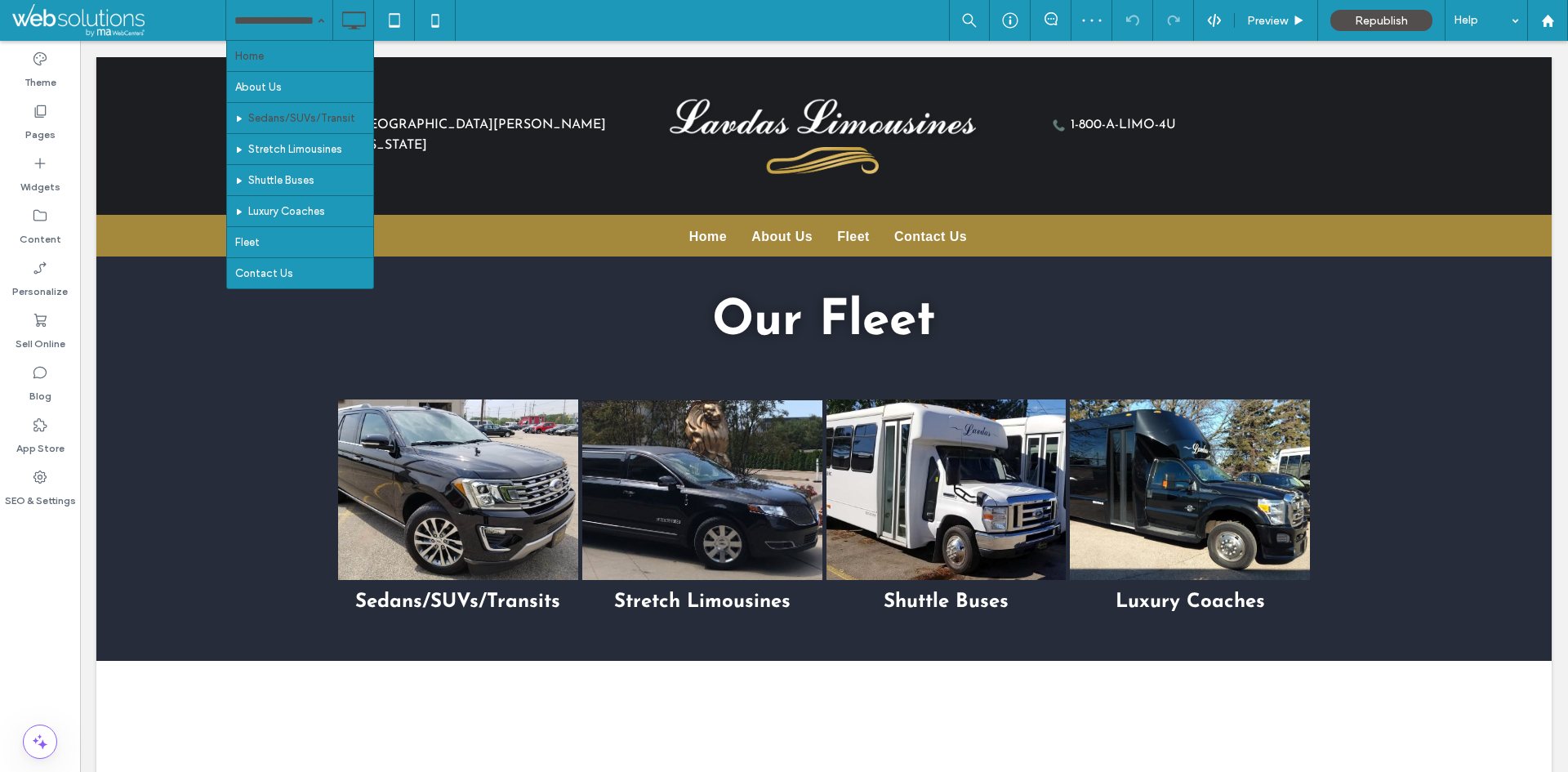
scroll to position [2616, 0]
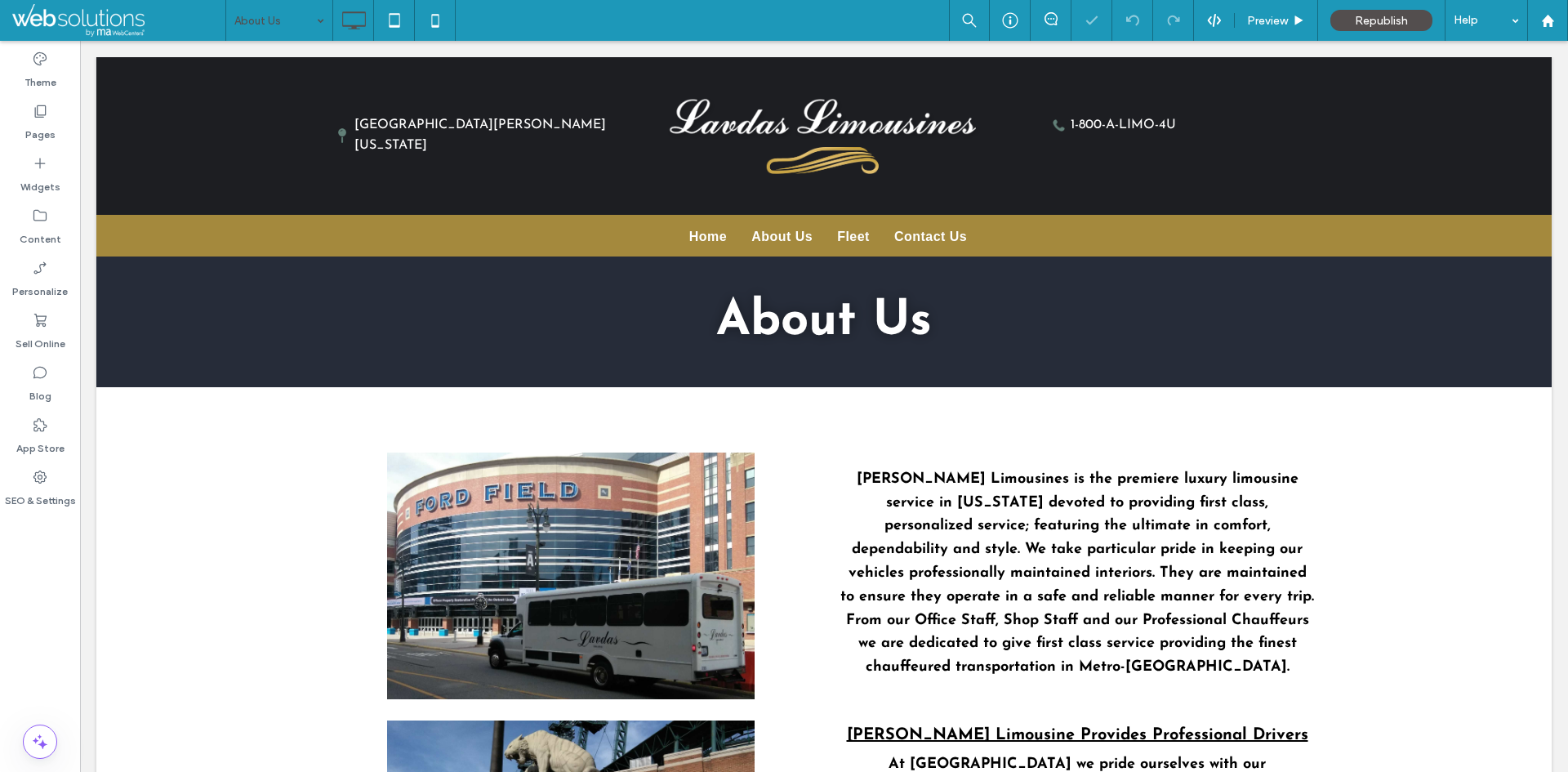
scroll to position [798, 0]
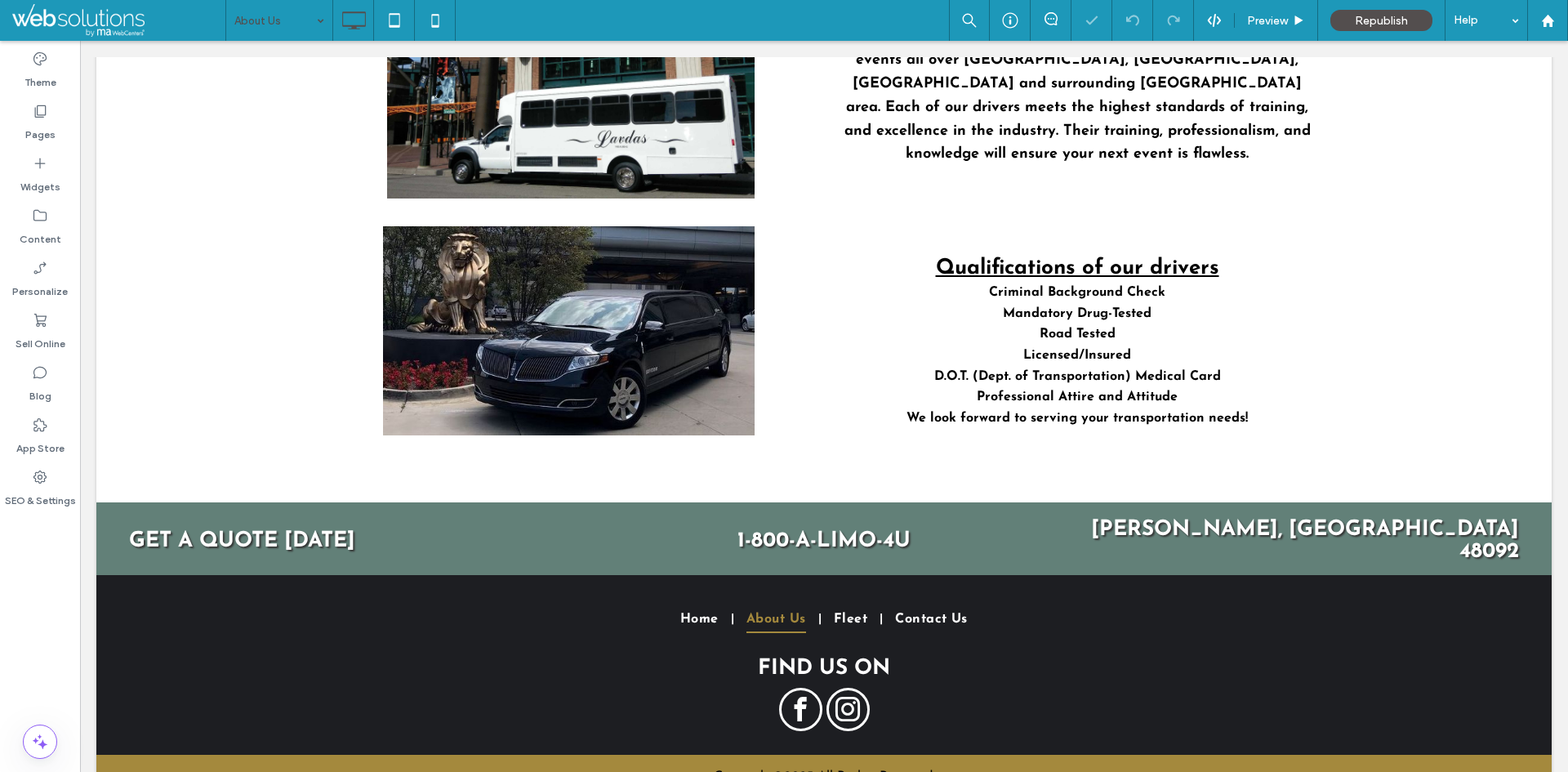
click at [275, 16] on input at bounding box center [275, 20] width 81 height 41
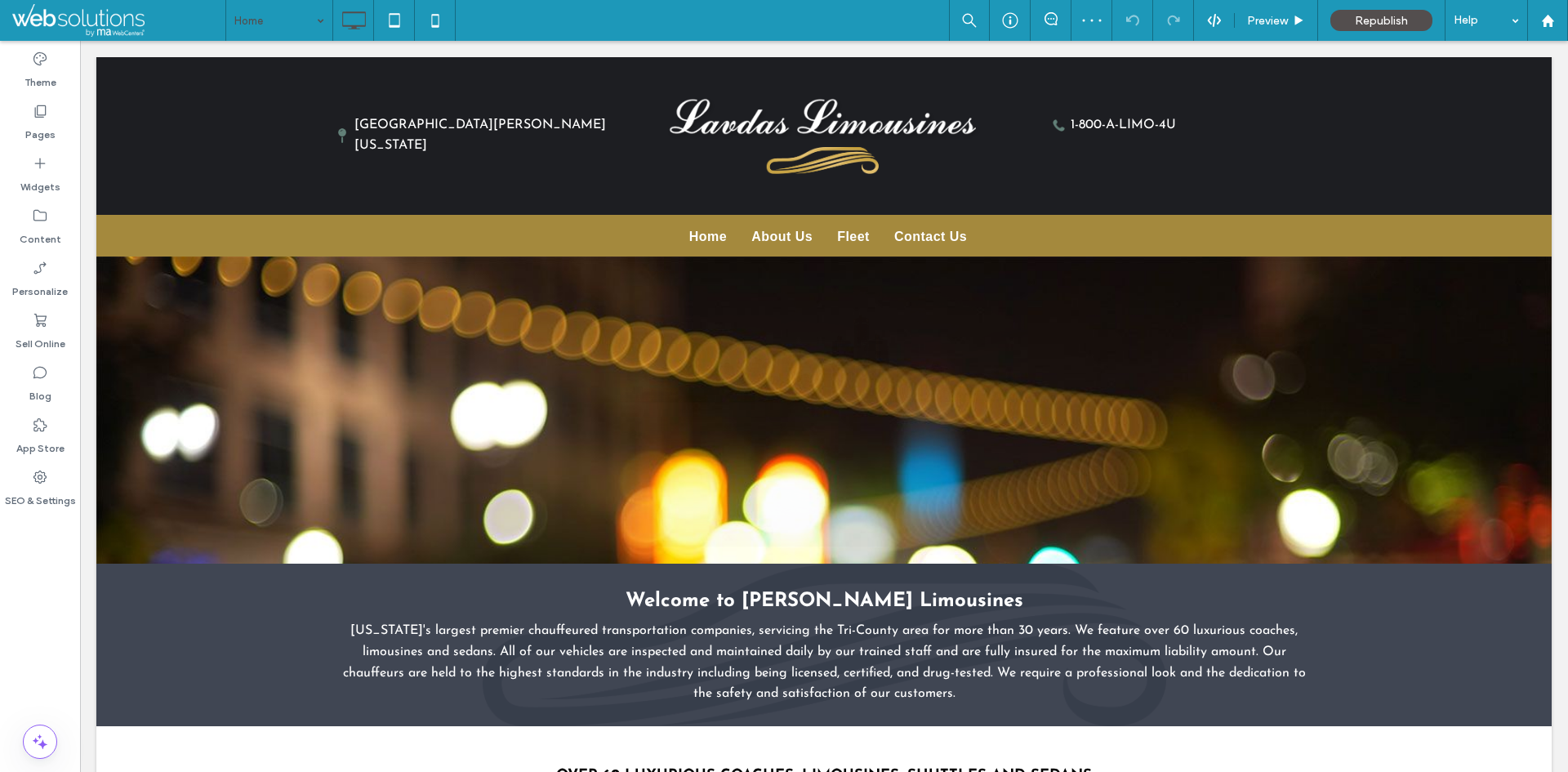
scroll to position [0, 0]
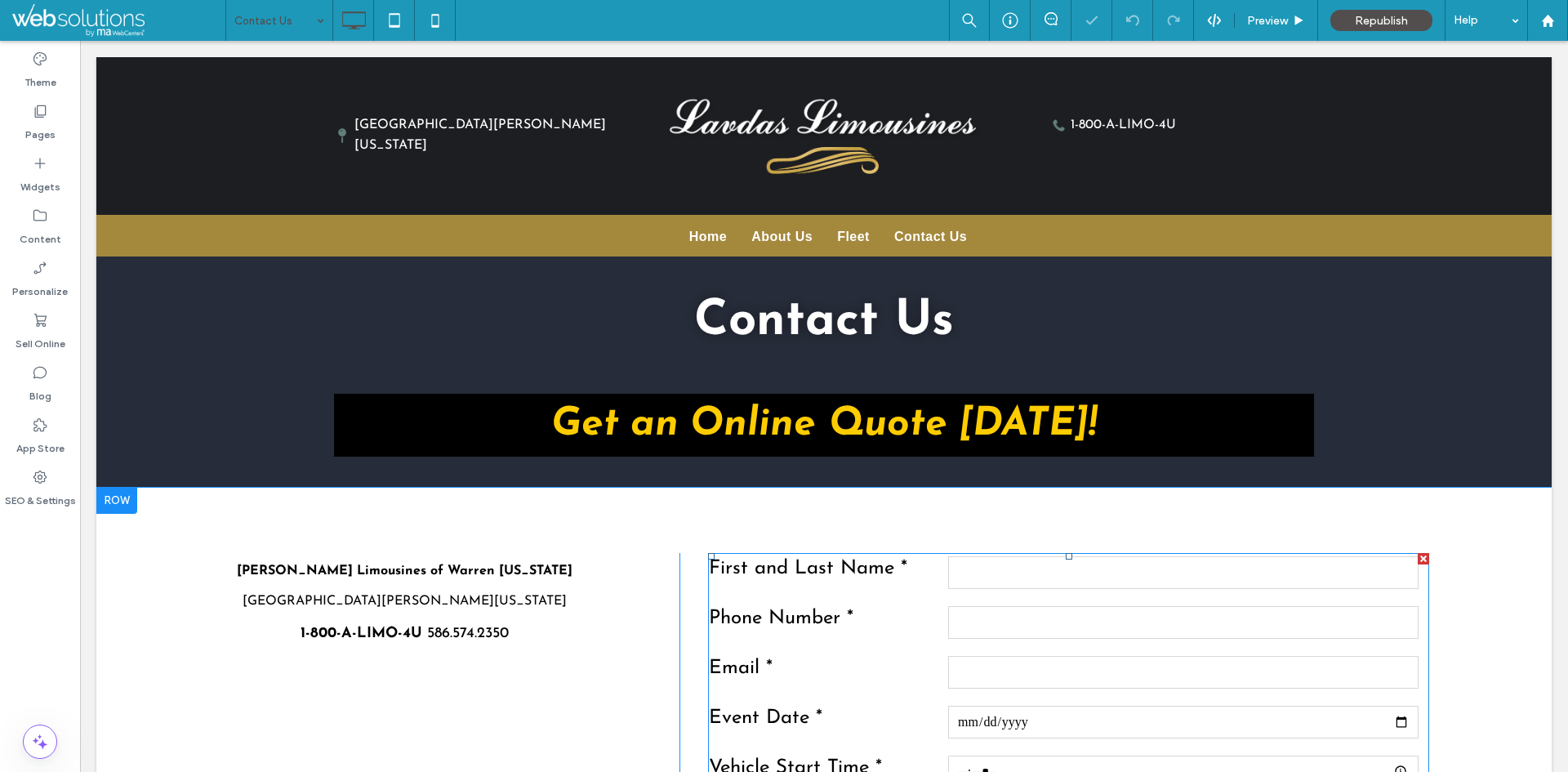
scroll to position [327, 0]
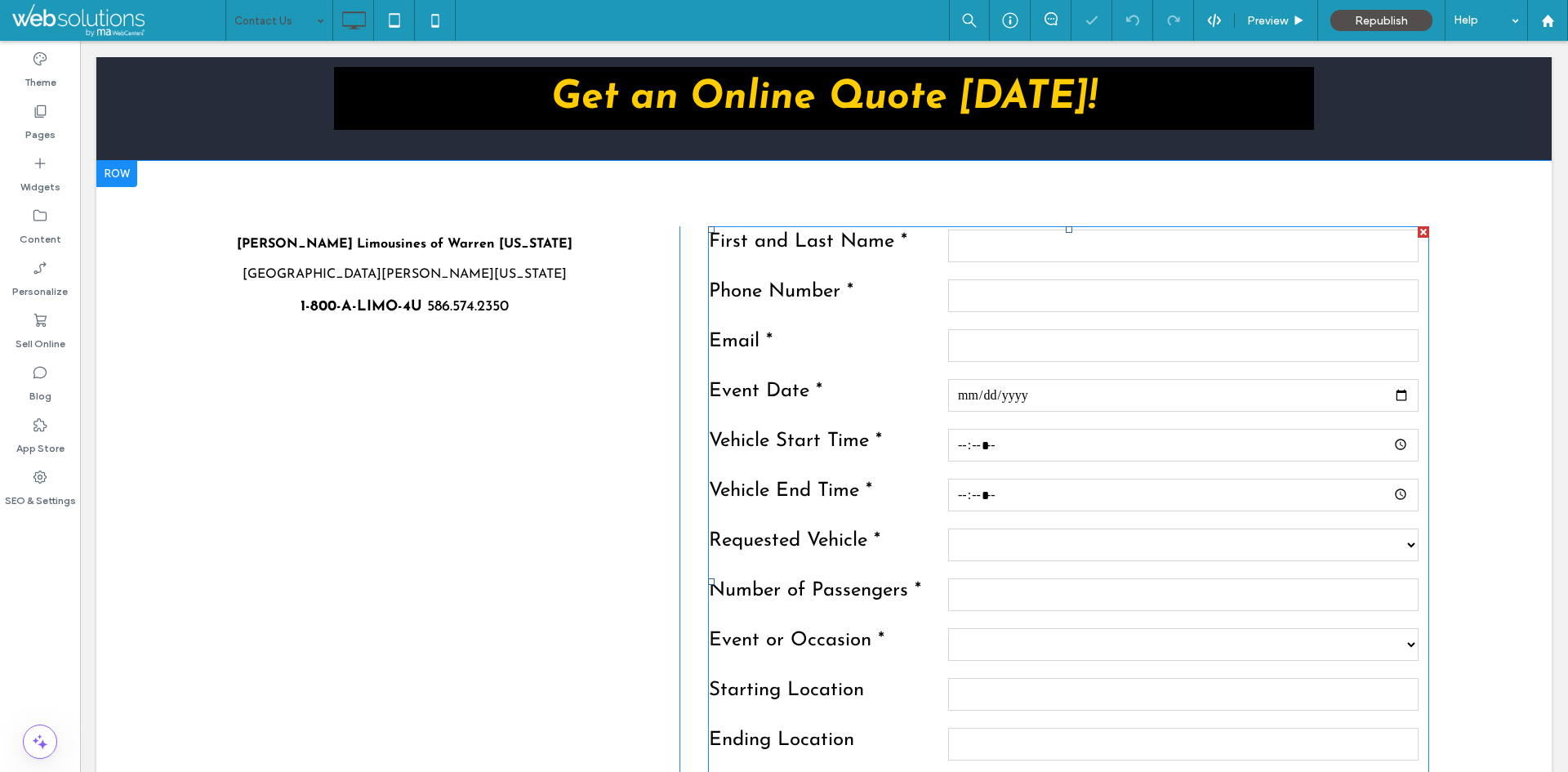
click at [821, 482] on label "Vehicle End Time *" at bounding box center [826, 495] width 235 height 38
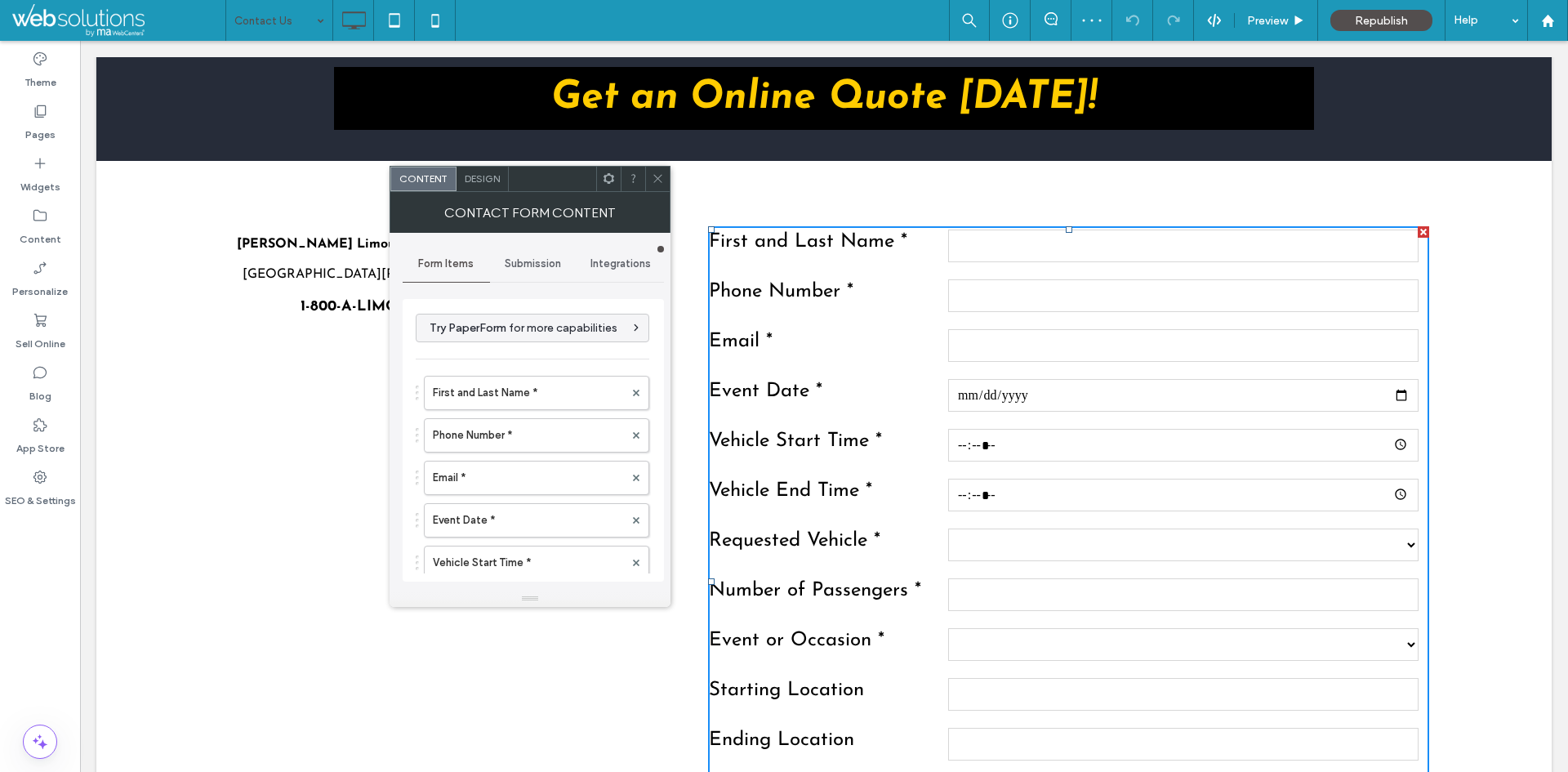
click at [598, 262] on span "Integrations" at bounding box center [620, 263] width 61 height 13
click at [520, 262] on span "Submission" at bounding box center [533, 263] width 57 height 13
click at [533, 337] on label "New submission notification" at bounding box center [533, 340] width 218 height 33
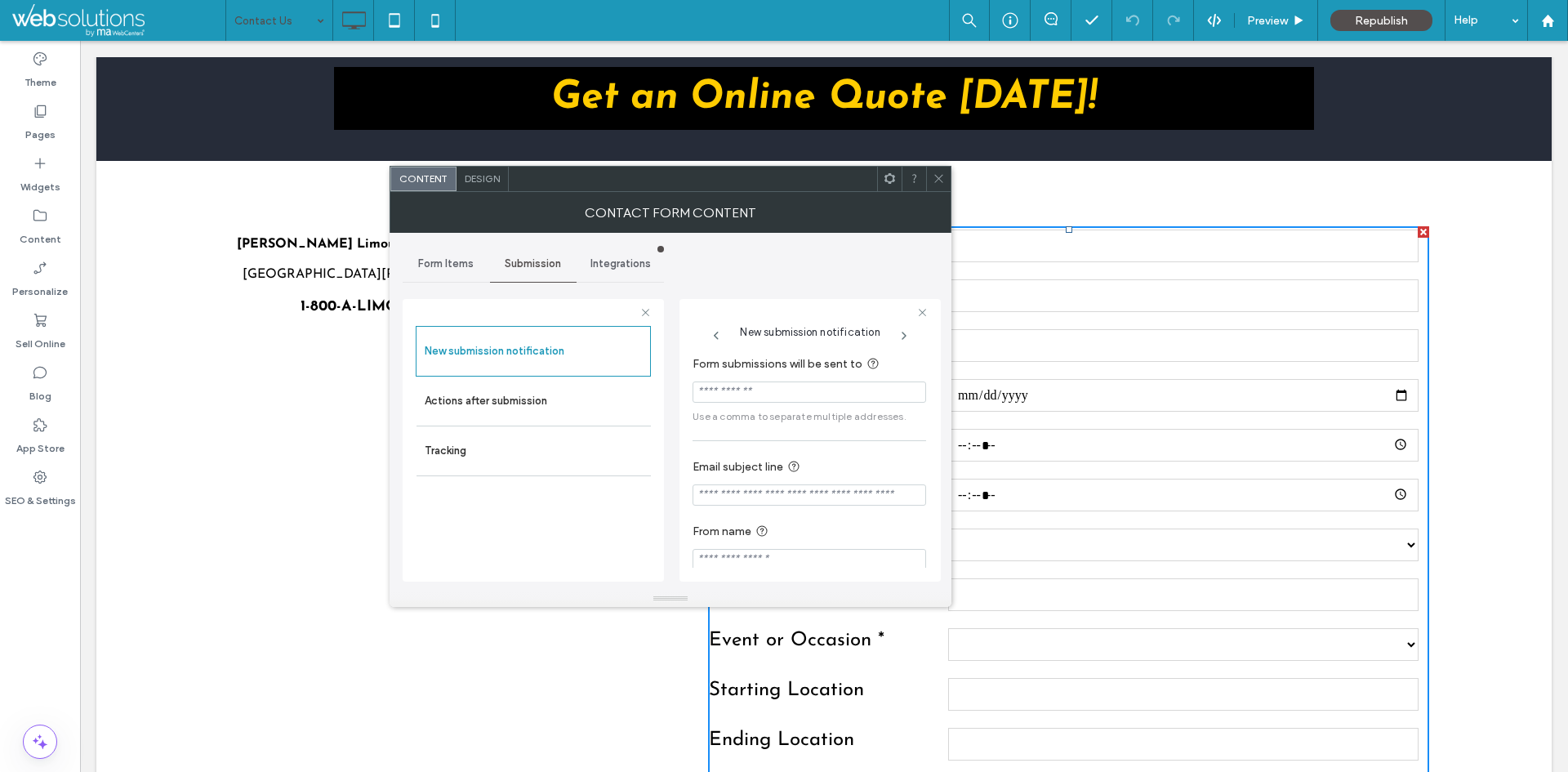
scroll to position [15, 0]
click at [936, 181] on icon at bounding box center [939, 178] width 12 height 12
